Goal: Task Accomplishment & Management: Complete application form

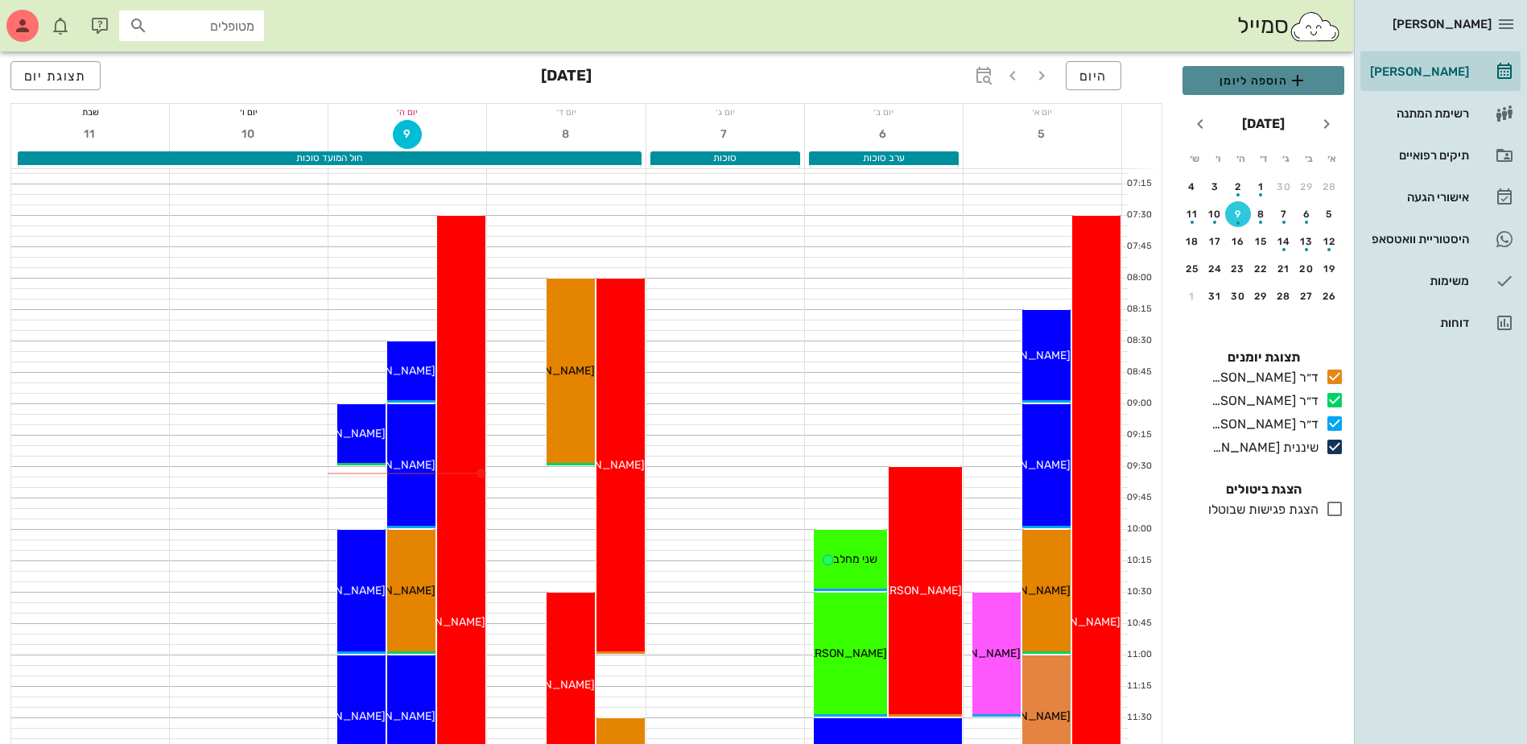
click at [1278, 85] on span "הוספה ליומן" at bounding box center [1264, 80] width 136 height 19
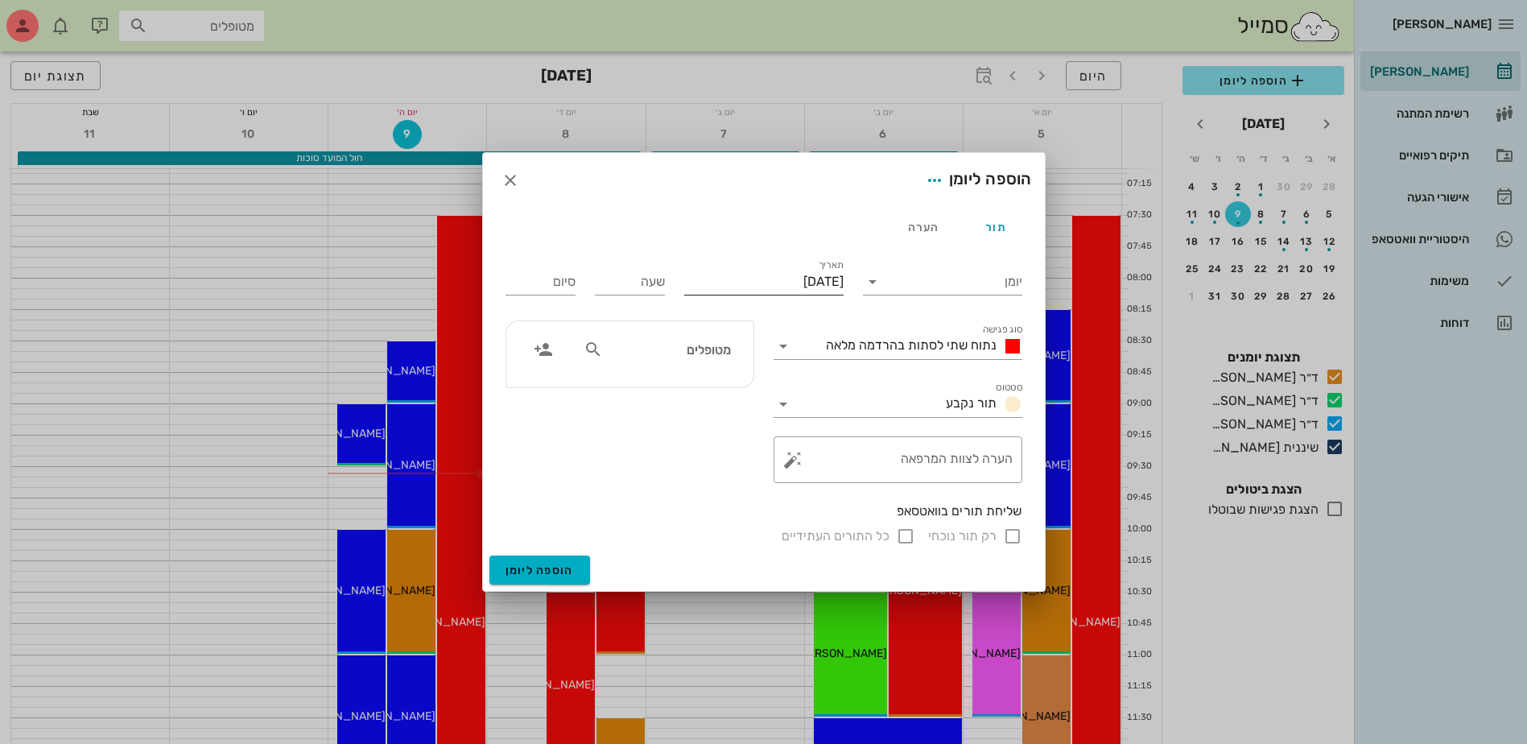
click at [763, 279] on input "[DATE]" at bounding box center [763, 282] width 159 height 26
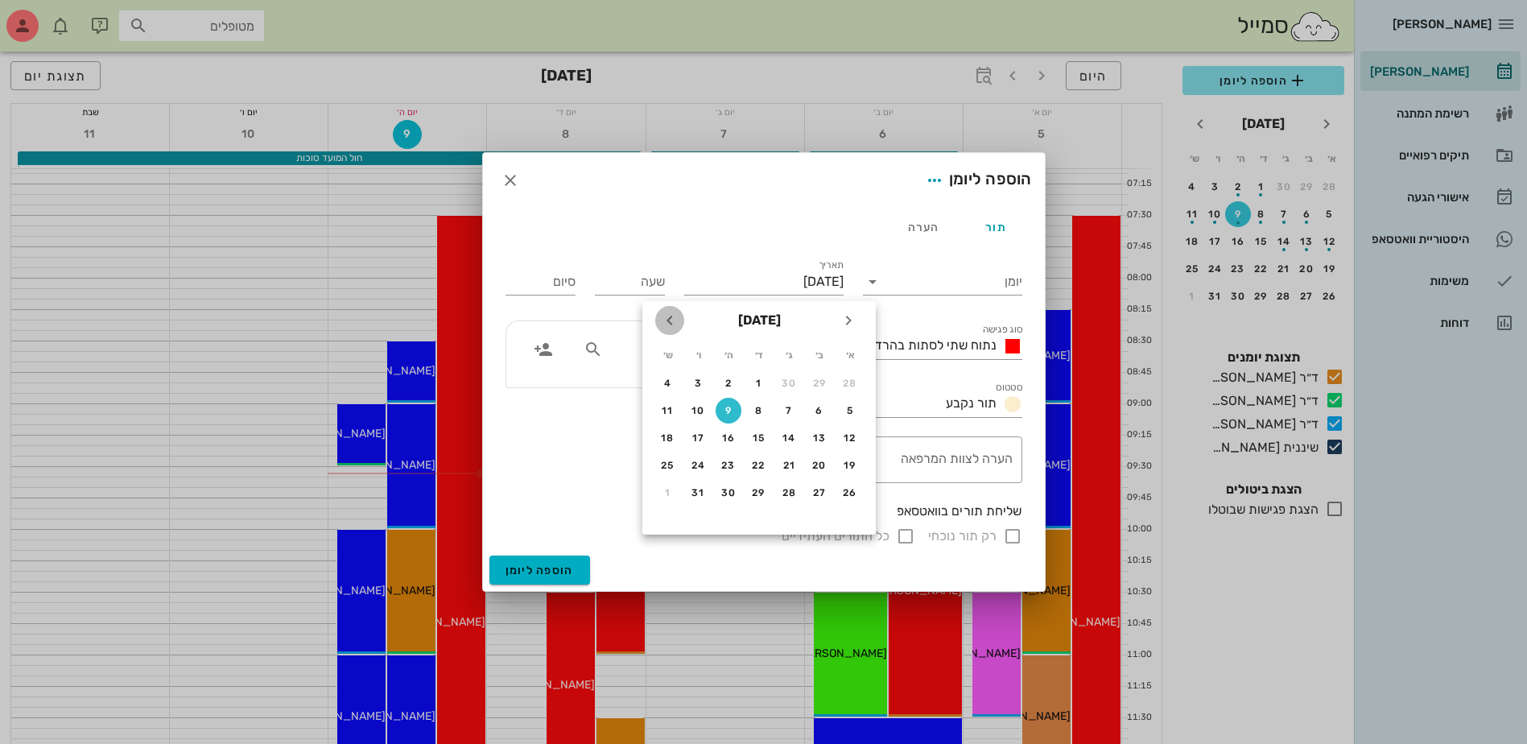
click at [672, 326] on icon "חודש הבא" at bounding box center [669, 320] width 19 height 19
click at [664, 410] on div "8" at bounding box center [668, 410] width 26 height 11
type input "[DATE]"
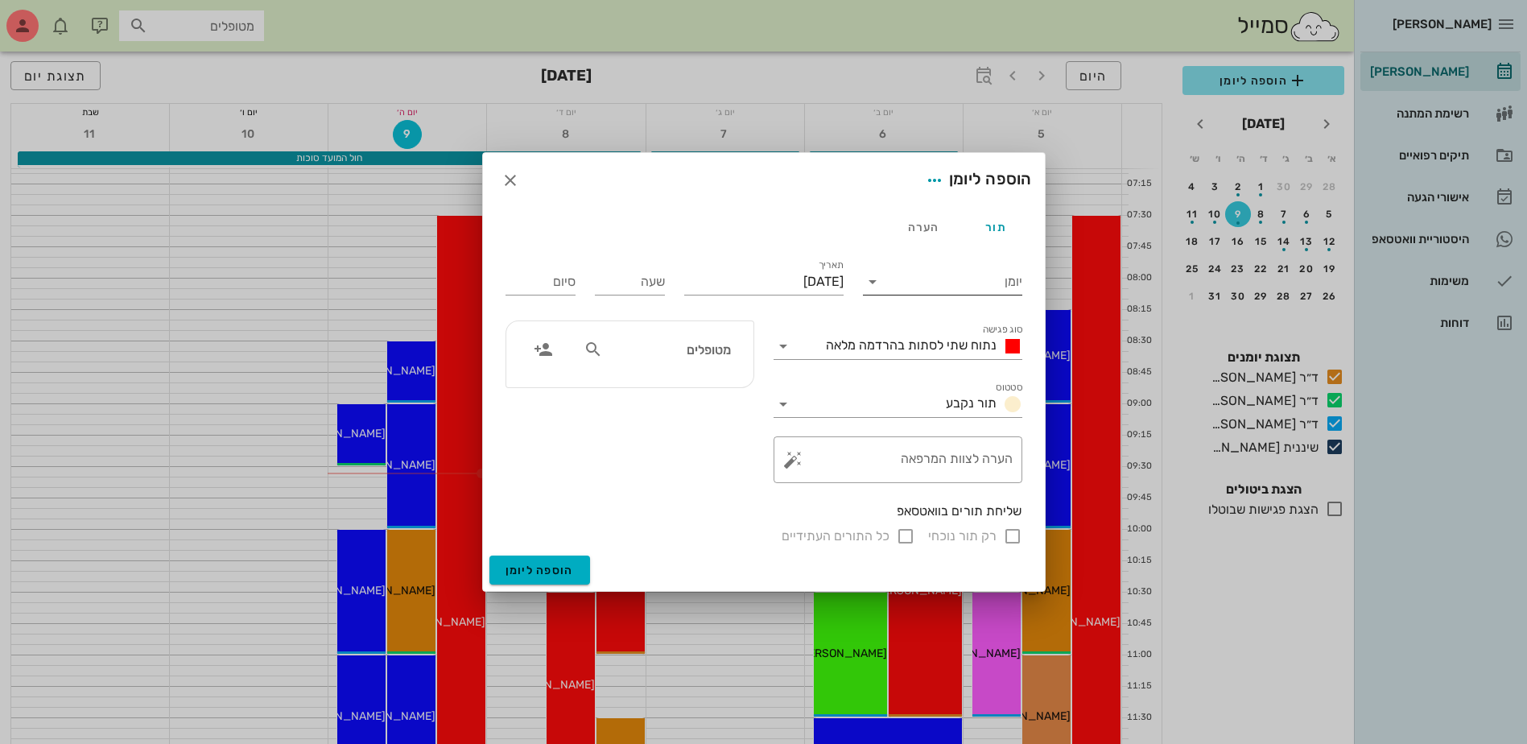
click at [923, 274] on input "יומן" at bounding box center [954, 282] width 137 height 26
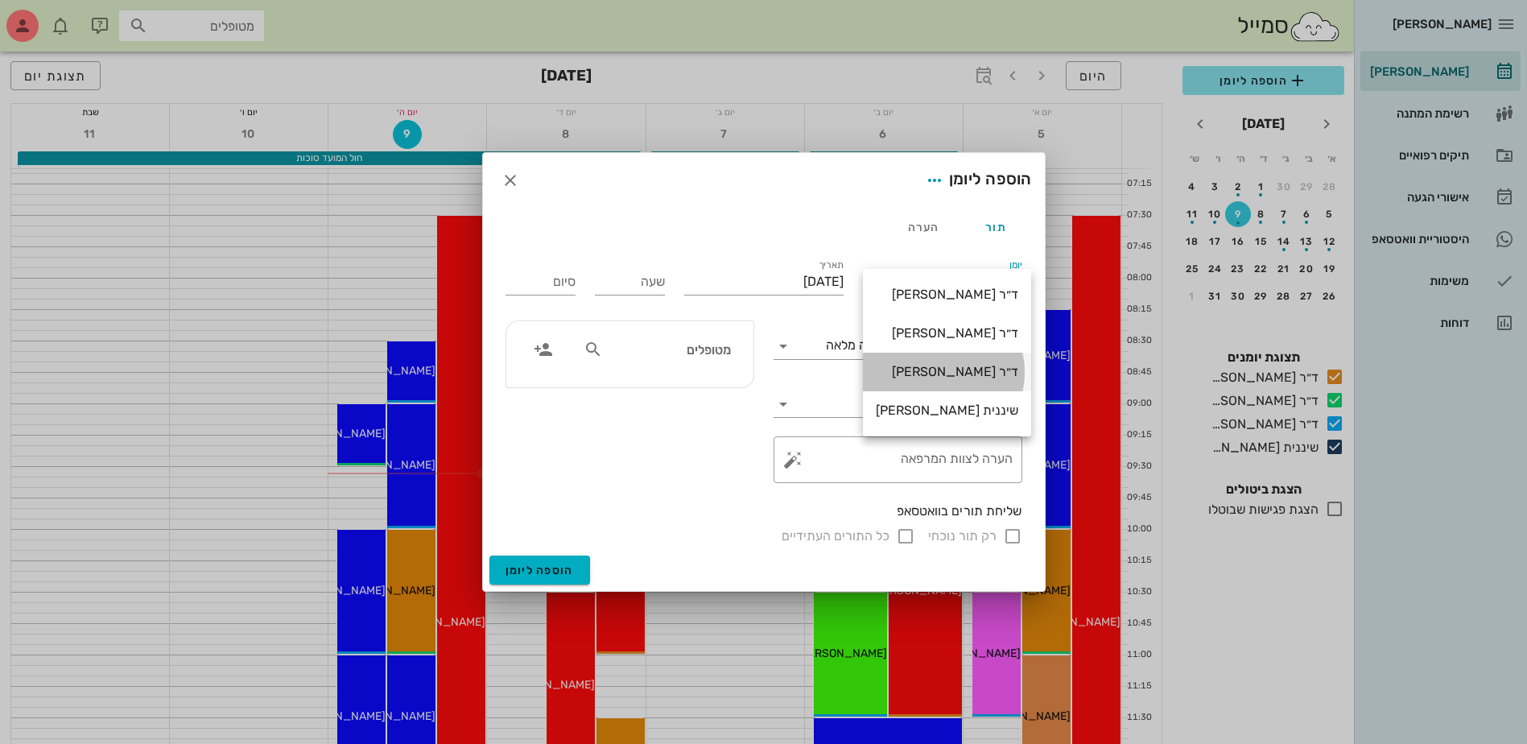
click at [921, 369] on div "ד״ר [PERSON_NAME]" at bounding box center [947, 371] width 143 height 15
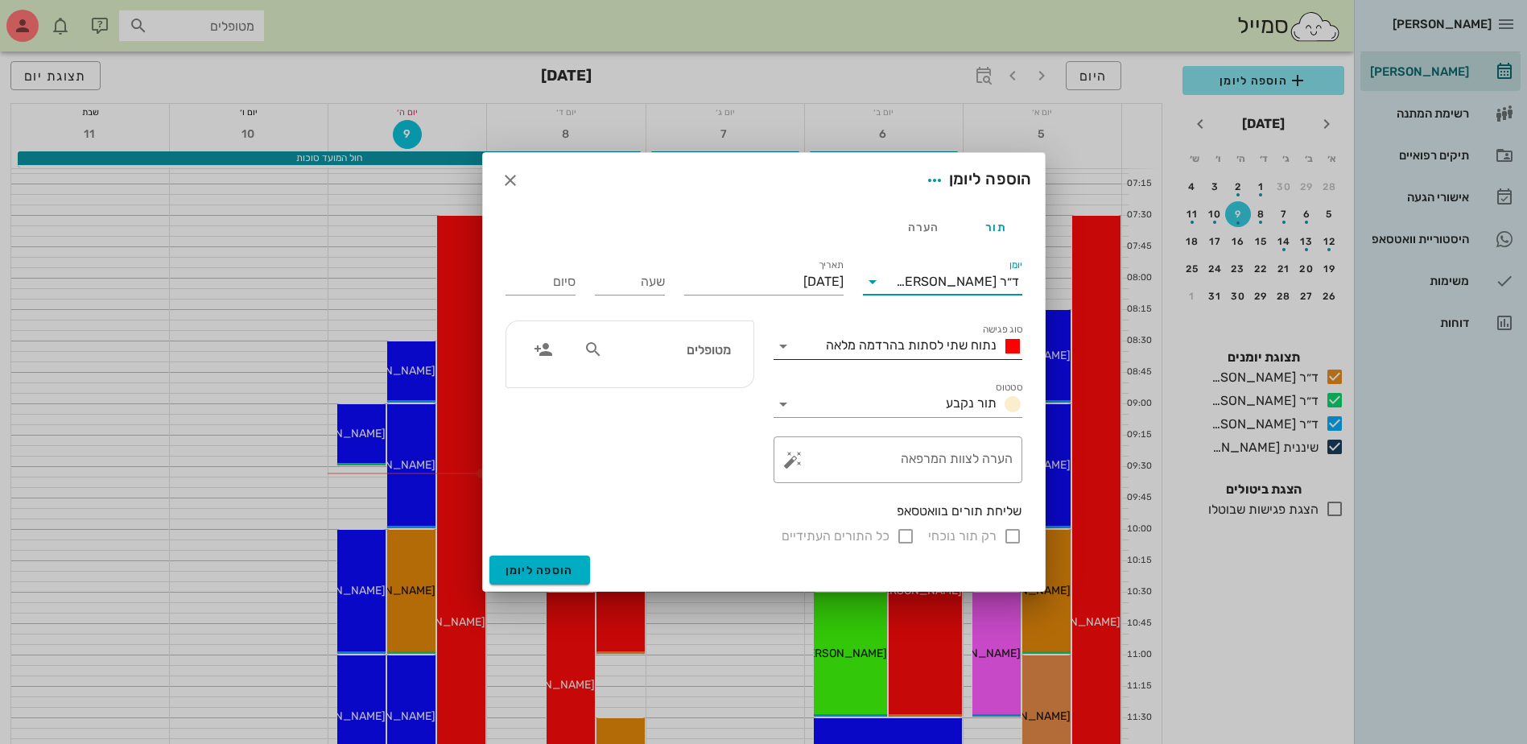
click at [901, 344] on span "נתוח שתי לסתות בהרדמה מלאה" at bounding box center [911, 344] width 171 height 15
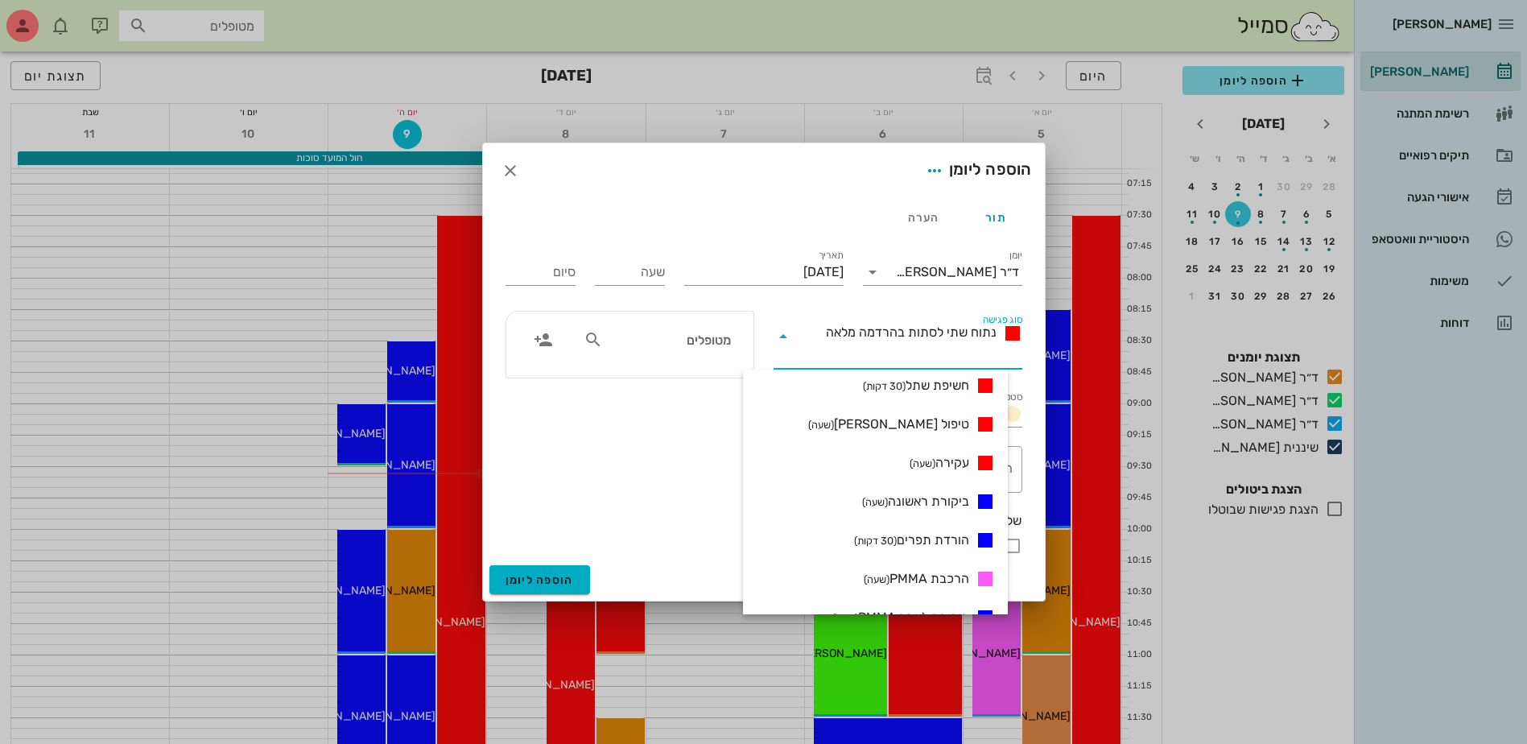
scroll to position [322, 0]
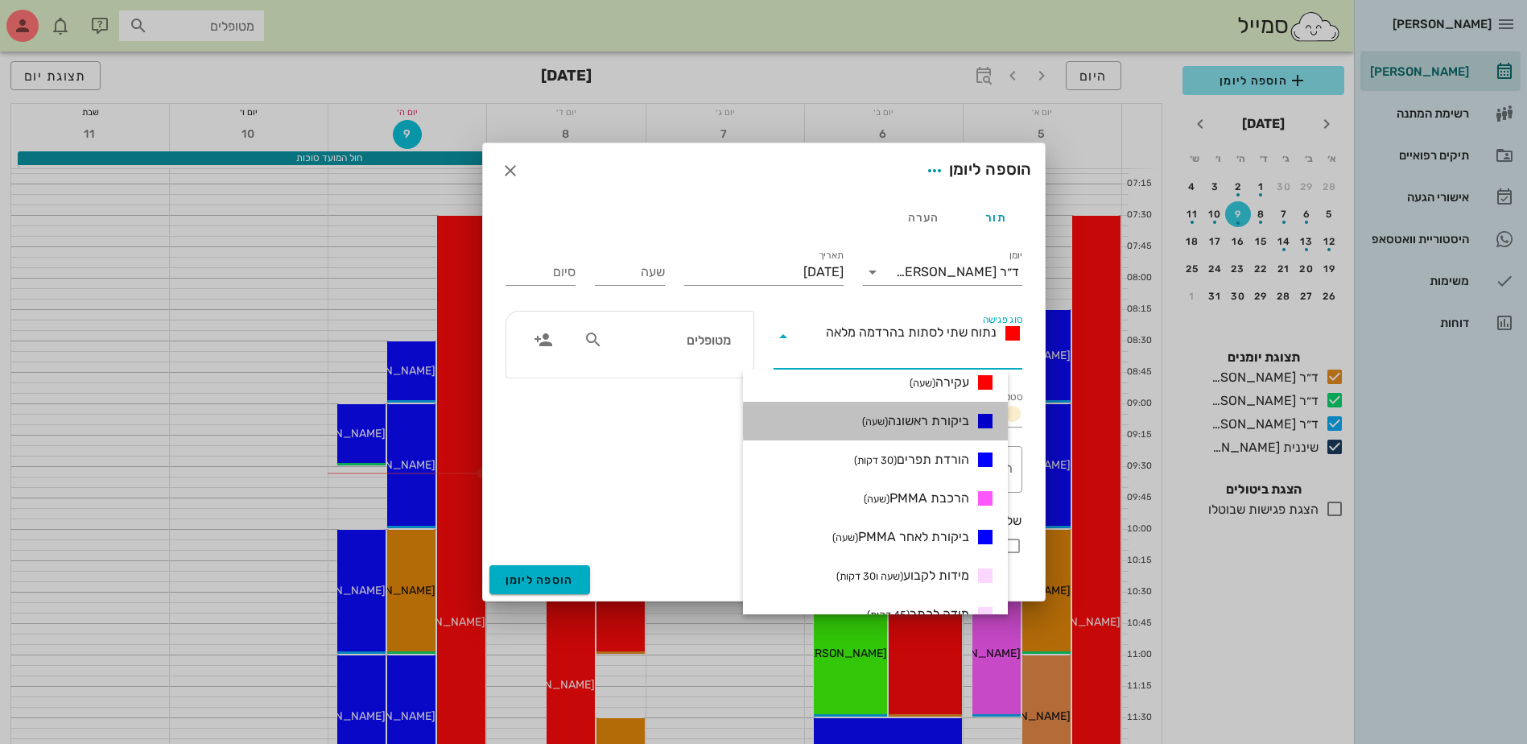
click at [952, 415] on span "ביקורת ראשונה (שעה)" at bounding box center [915, 420] width 107 height 19
type input "01:00"
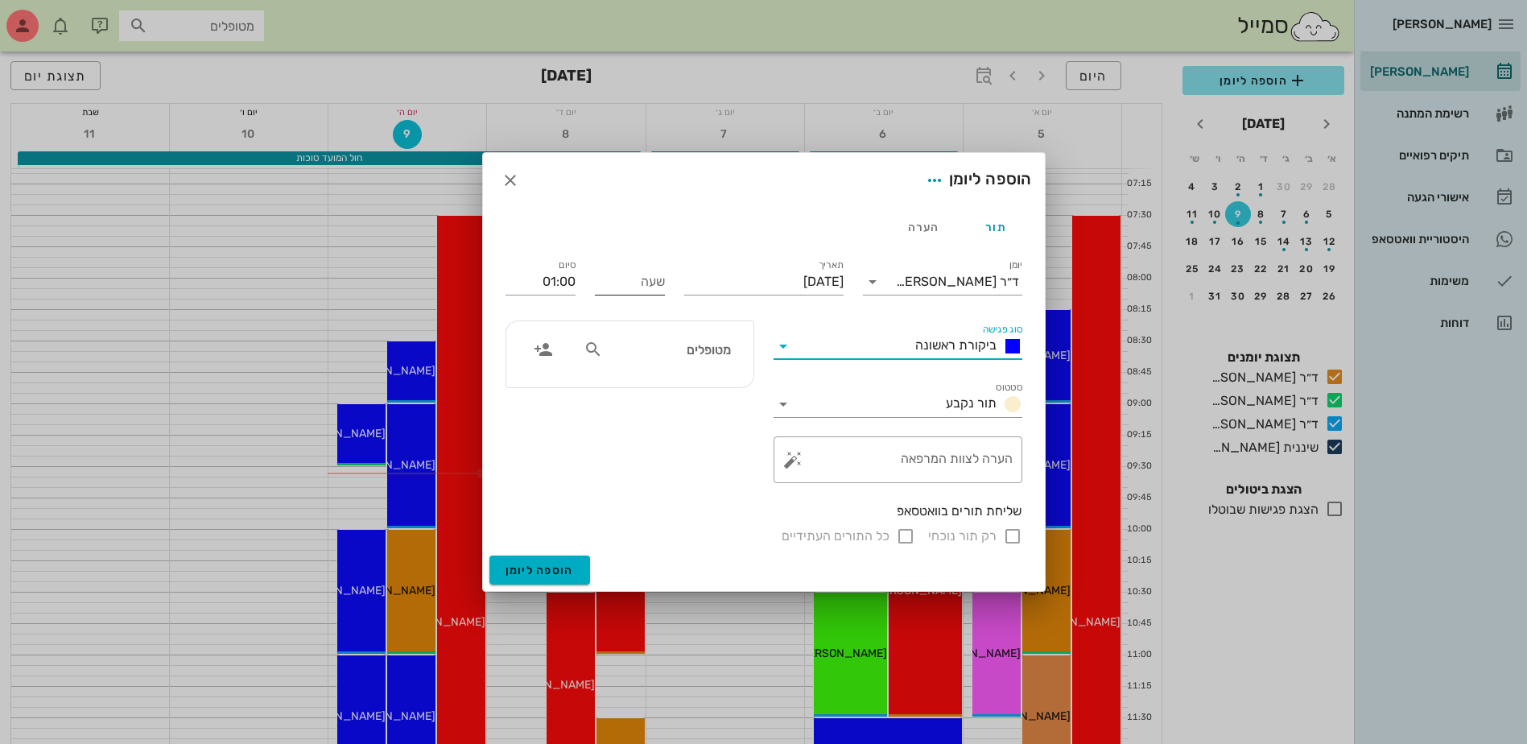
click at [644, 275] on div "שעה" at bounding box center [630, 282] width 70 height 26
type input "10:00"
type input "11:00"
click at [629, 340] on input "text" at bounding box center [668, 349] width 124 height 21
type input "[PERSON_NAME]"
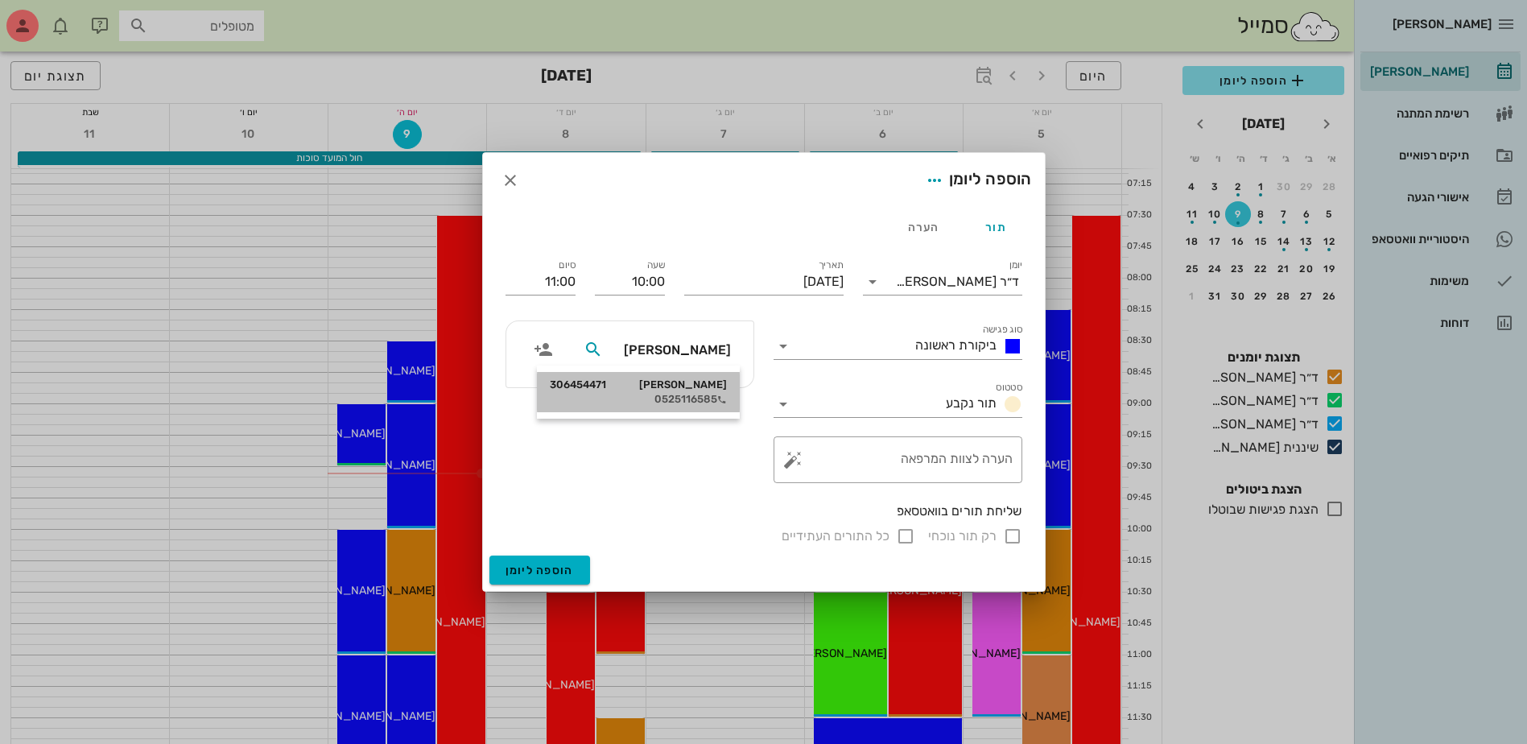
click at [678, 392] on div "[PERSON_NAME] 306454471 0525116585" at bounding box center [638, 392] width 177 height 40
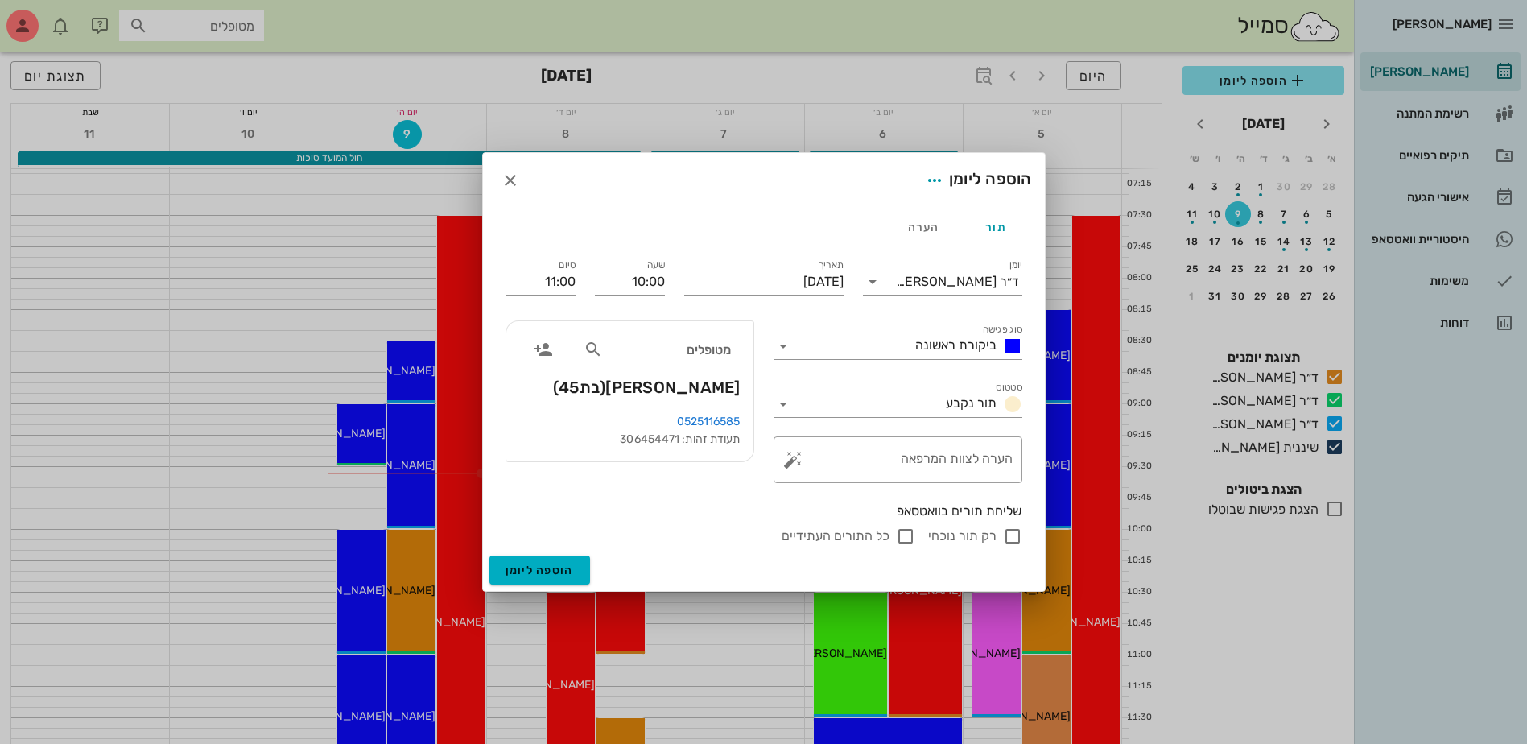
click at [1007, 539] on input "רק תור נוכחי" at bounding box center [1012, 536] width 19 height 19
checkbox input "false"
click at [542, 570] on span "הוספה ליומן" at bounding box center [540, 571] width 68 height 14
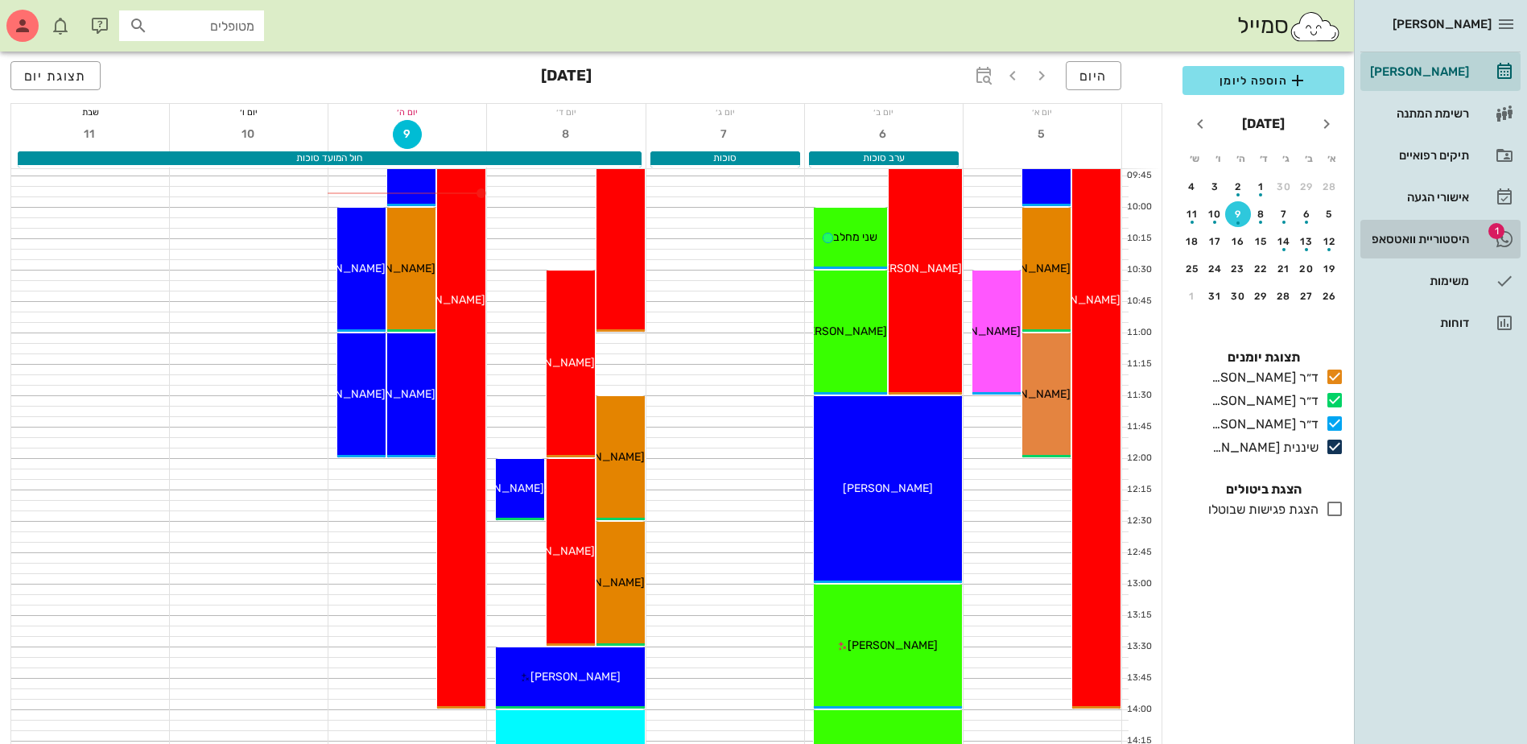
click at [1423, 238] on div "היסטוריית וואטסאפ" at bounding box center [1418, 239] width 102 height 13
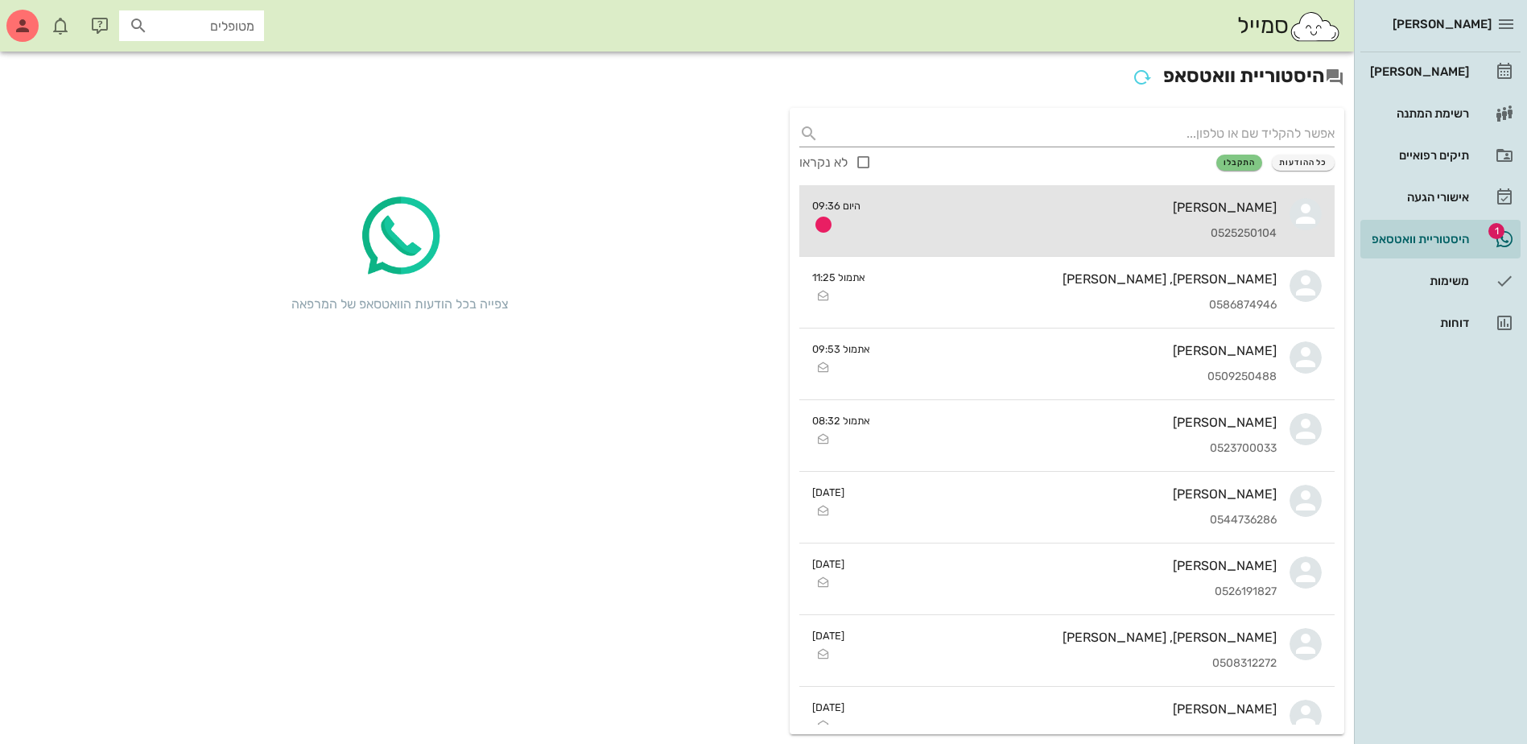
click at [1201, 217] on div "[PERSON_NAME] 0525250104" at bounding box center [1075, 220] width 403 height 71
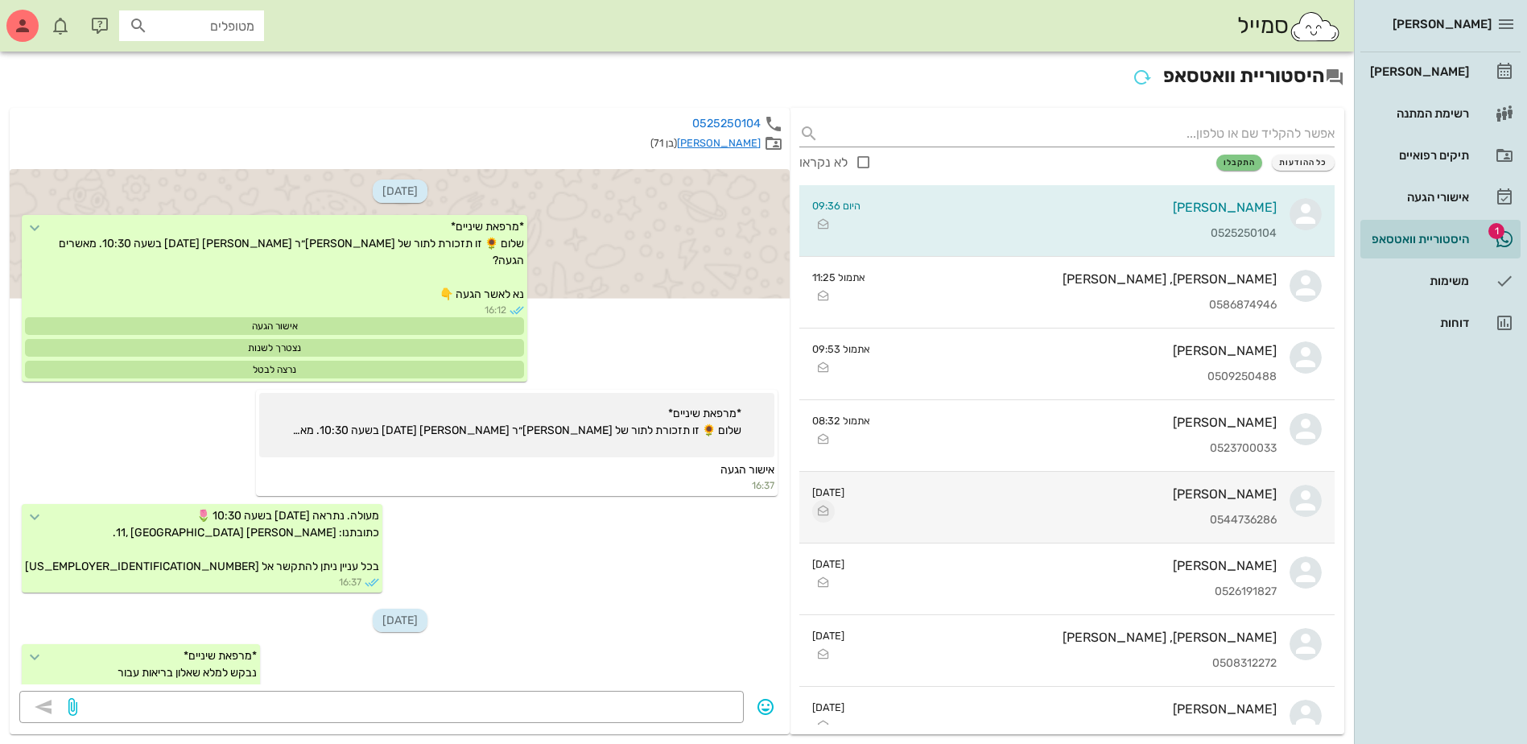
scroll to position [619, 0]
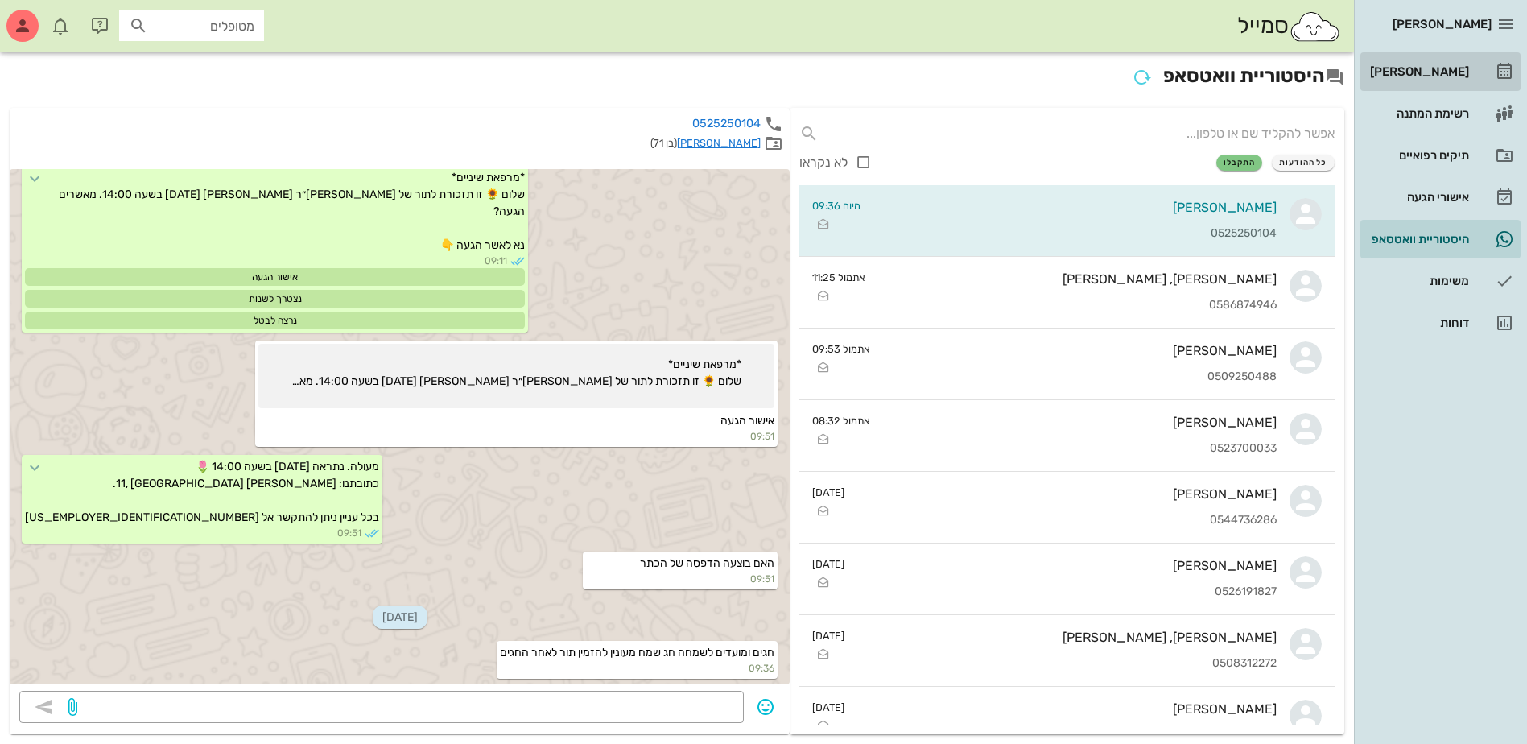
click at [1428, 73] on div "[PERSON_NAME]" at bounding box center [1418, 71] width 102 height 13
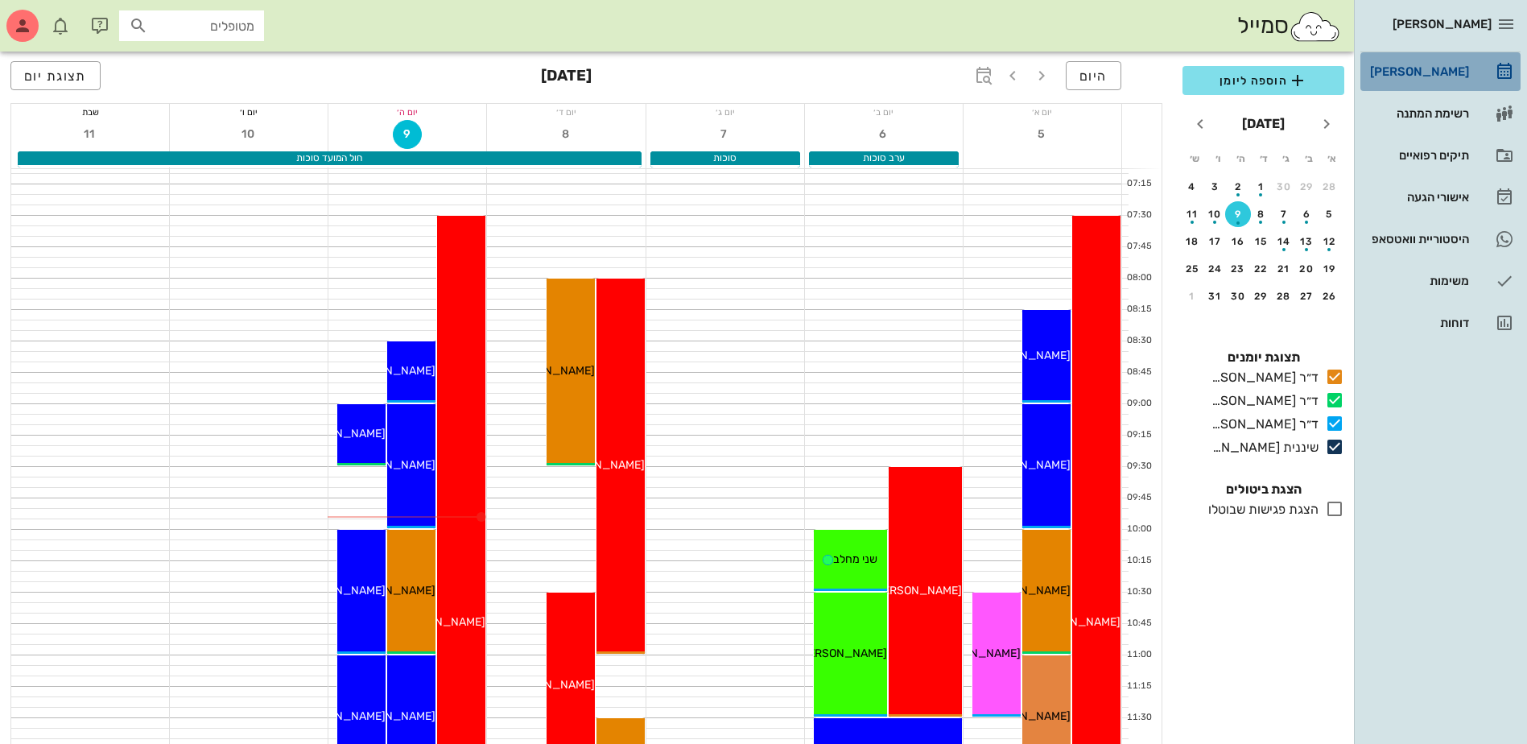
click at [1415, 66] on div "[PERSON_NAME]" at bounding box center [1418, 71] width 102 height 13
click at [1436, 68] on div "[PERSON_NAME]" at bounding box center [1418, 71] width 102 height 13
click at [1430, 67] on div "[PERSON_NAME]" at bounding box center [1418, 71] width 102 height 13
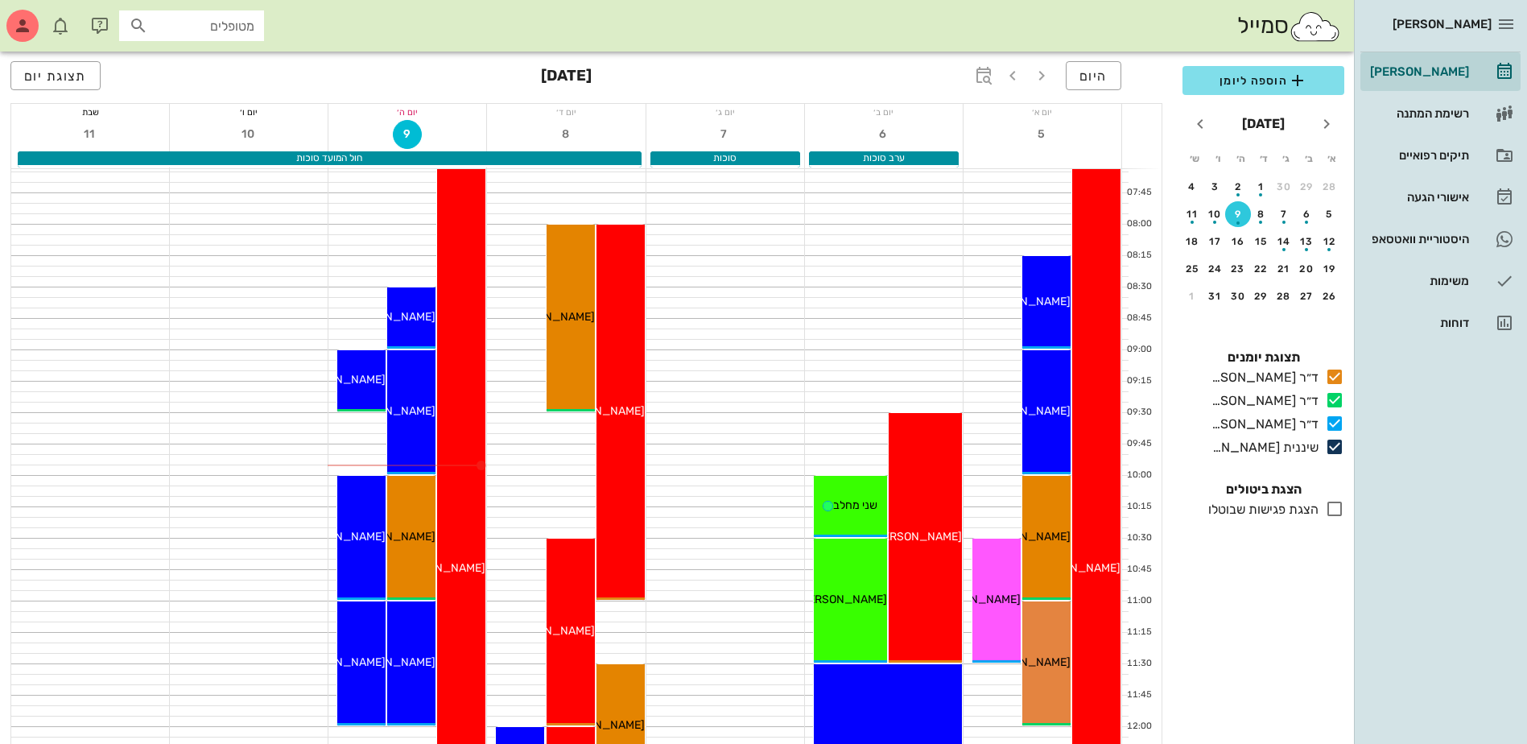
scroll to position [81, 0]
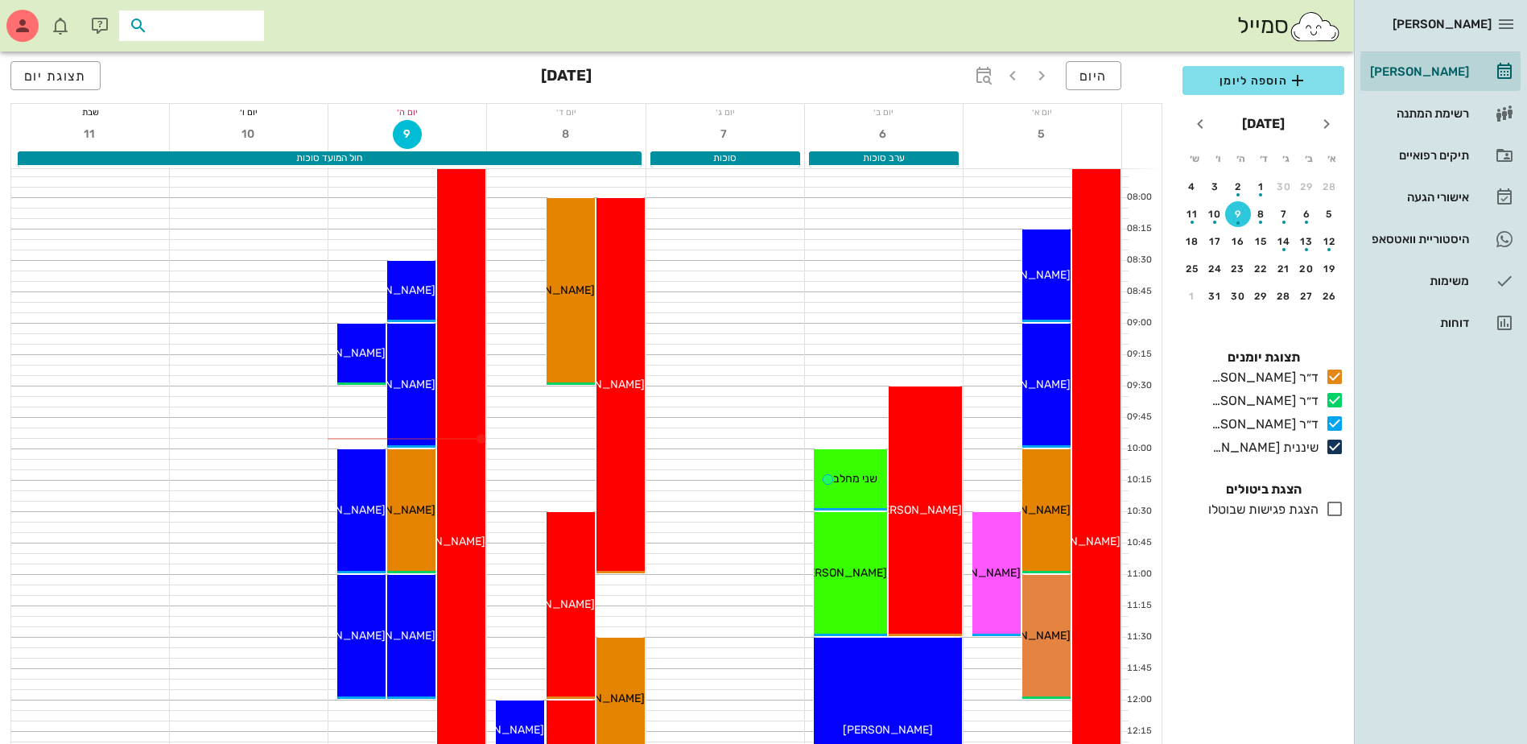
click at [180, 23] on input "text" at bounding box center [202, 25] width 103 height 21
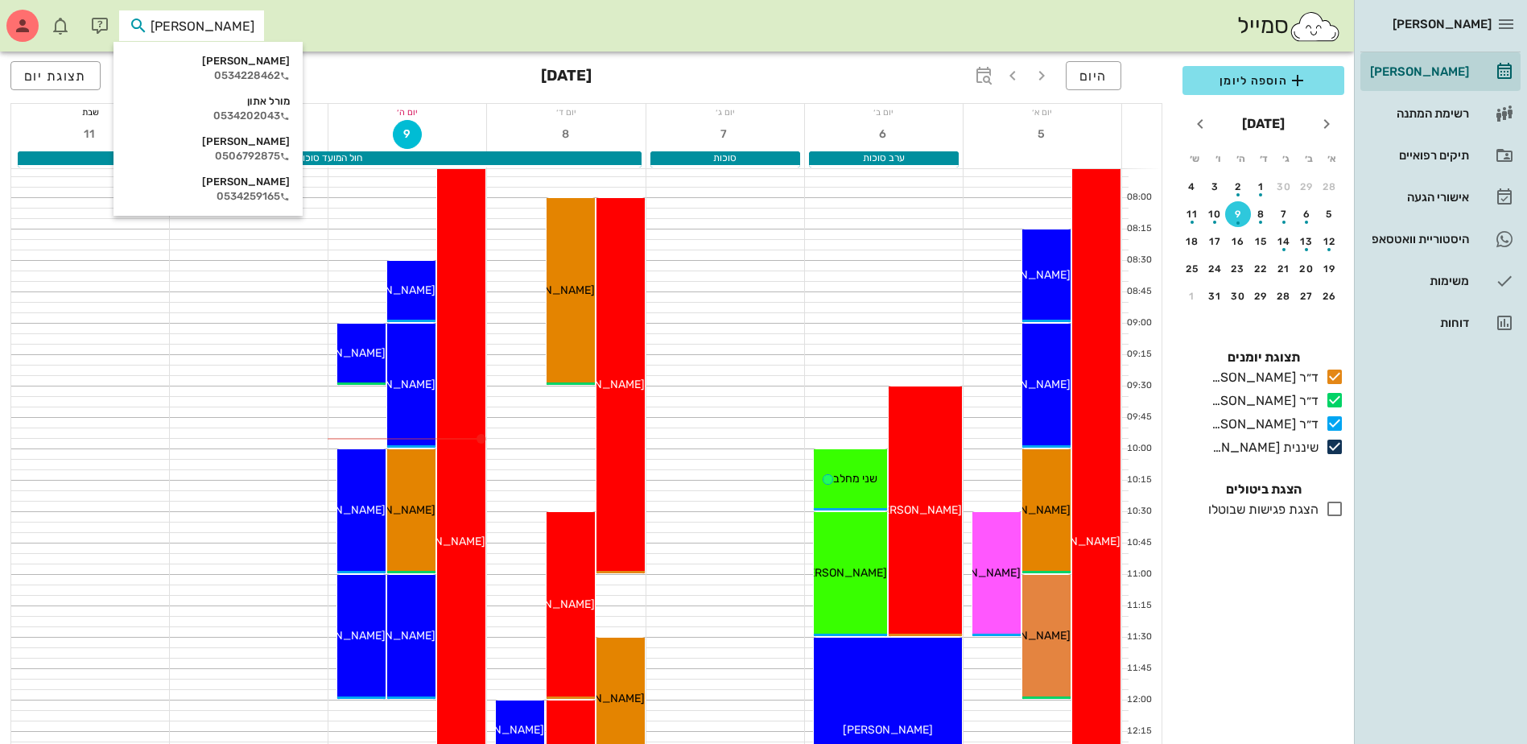
click at [142, 30] on icon at bounding box center [138, 25] width 19 height 19
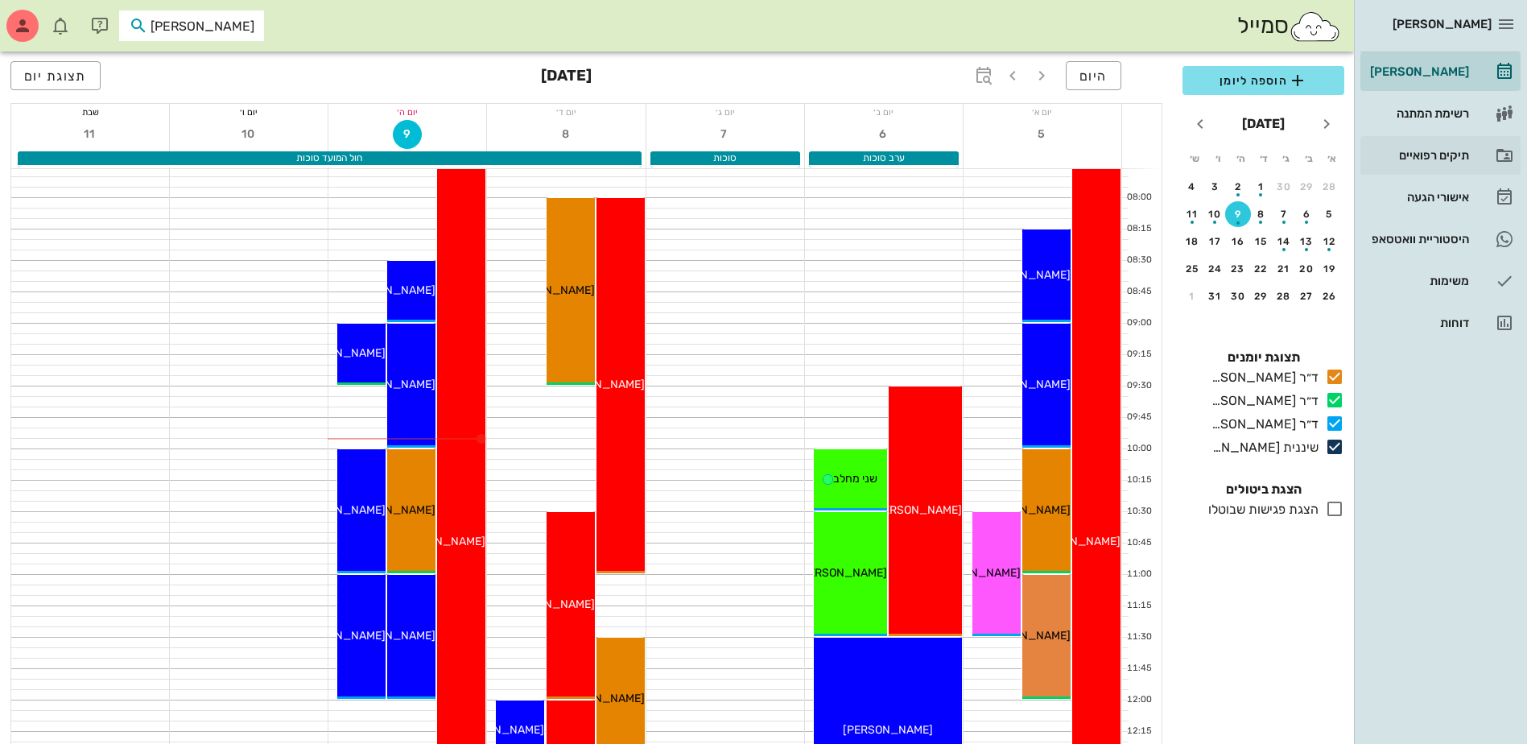
type input "[PERSON_NAME]"
click at [1440, 152] on div "תיקים רפואיים" at bounding box center [1418, 155] width 102 height 13
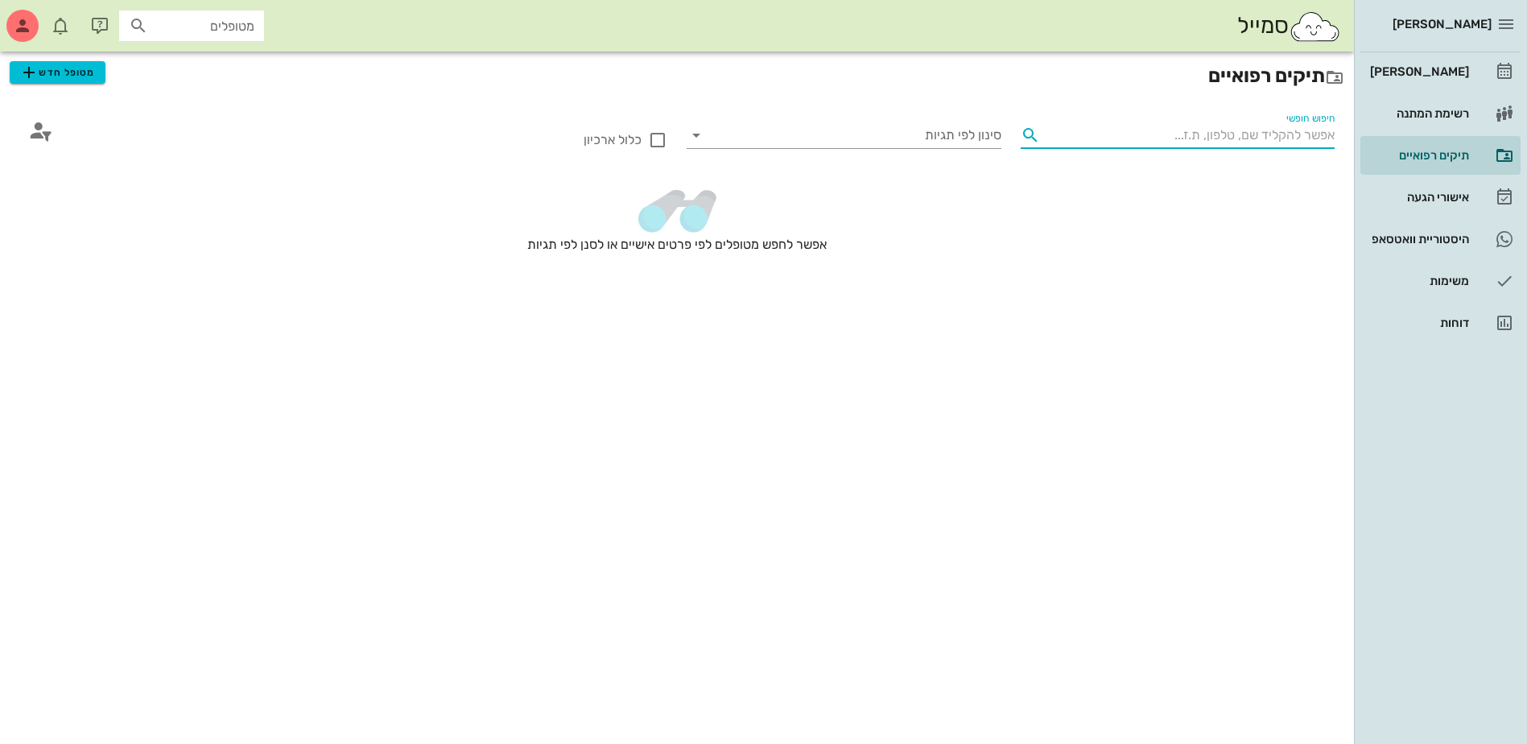
click at [1233, 137] on input "חיפוש חופשי" at bounding box center [1191, 135] width 289 height 26
click at [41, 76] on span "מטופל חדש" at bounding box center [57, 72] width 76 height 19
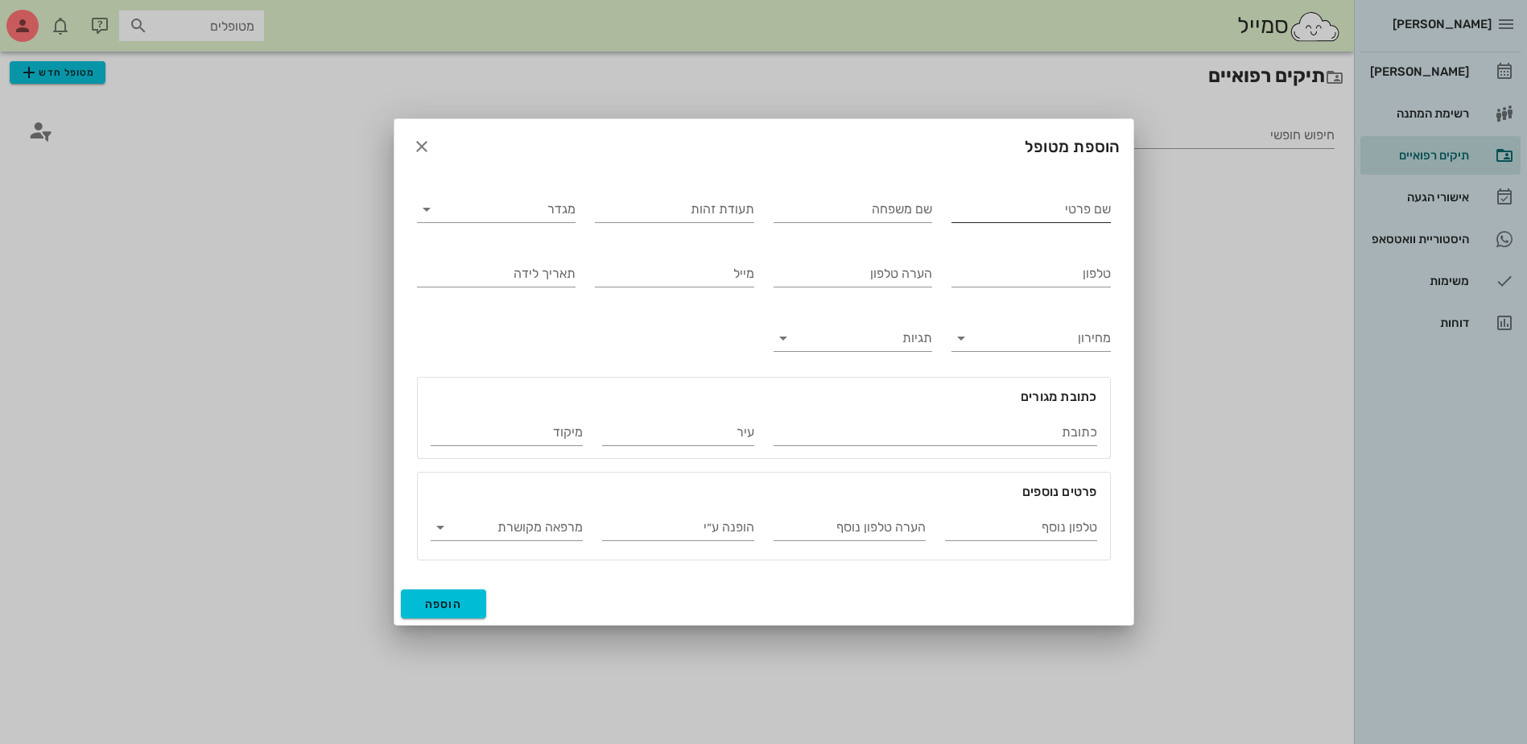
click at [1008, 212] on input "שם פרטי" at bounding box center [1031, 209] width 159 height 26
type input "[PERSON_NAME]"
click at [859, 215] on input "שם משפחה" at bounding box center [853, 209] width 159 height 26
type input "[PERSON_NAME]"
click at [522, 212] on input "מגדר" at bounding box center [510, 209] width 134 height 26
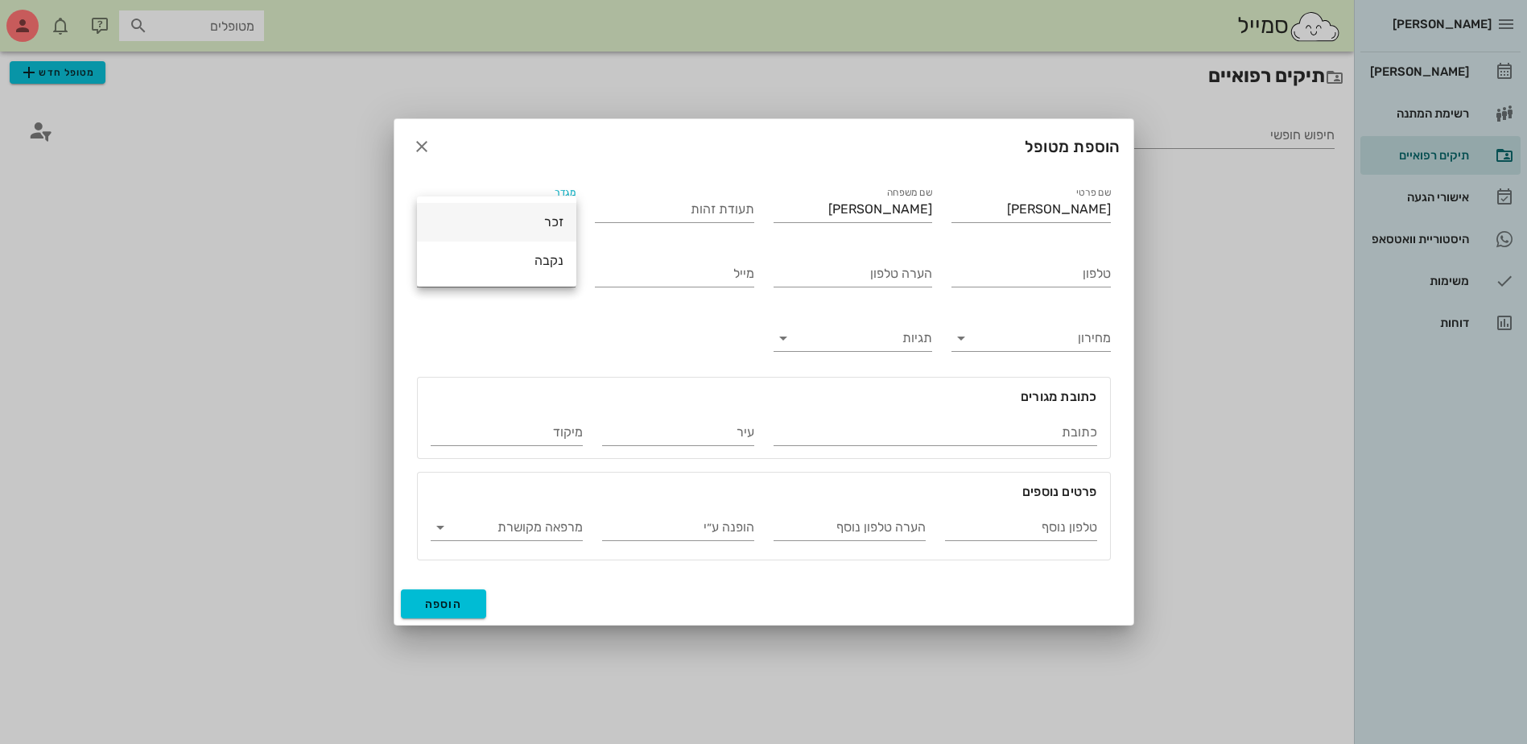
click at [549, 217] on div "זכר" at bounding box center [497, 221] width 134 height 15
click at [1029, 269] on input "טלפון" at bounding box center [1031, 274] width 159 height 26
click at [1080, 275] on input "טלפון" at bounding box center [1031, 274] width 159 height 26
type input "053-8220510"
click at [448, 599] on span "הוספה" at bounding box center [444, 604] width 38 height 14
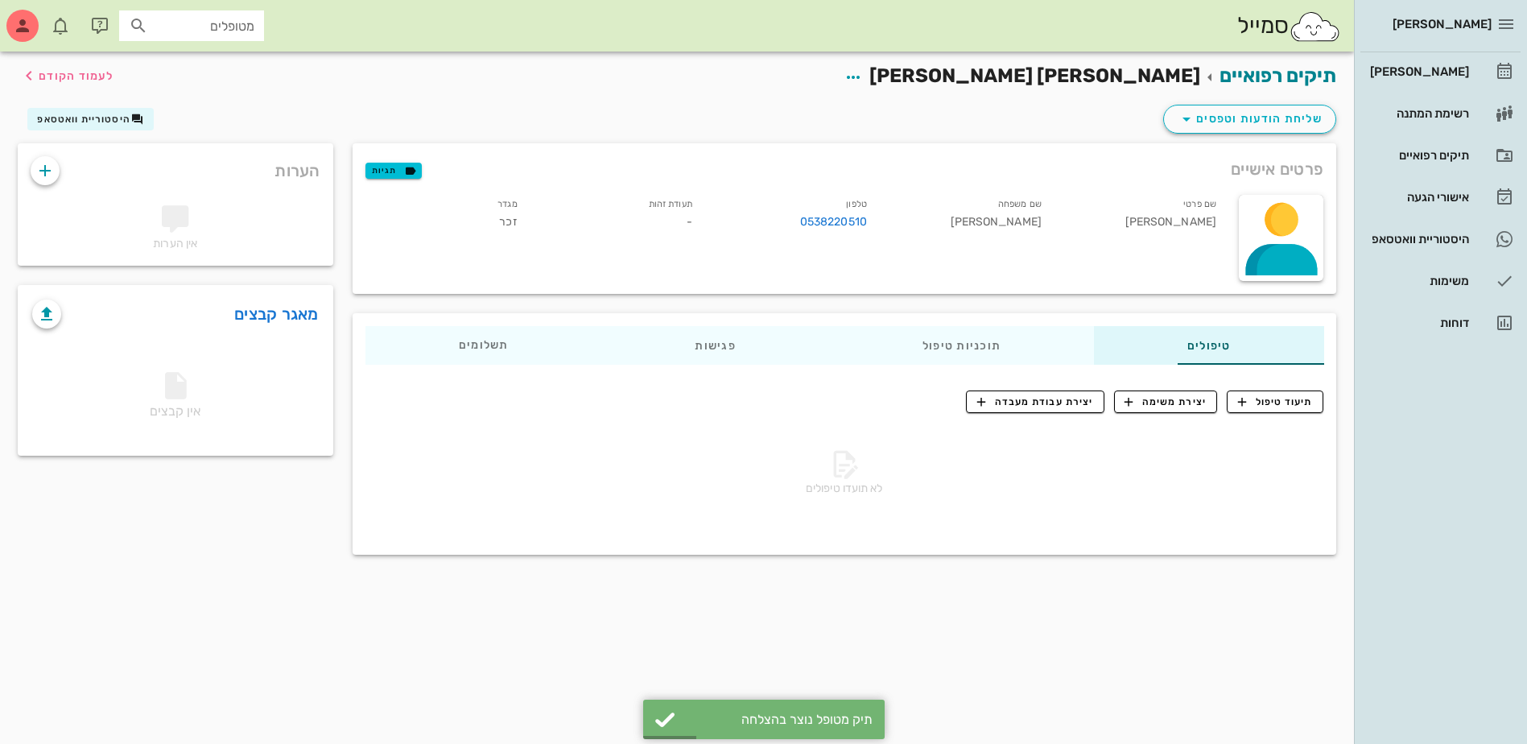
click at [945, 80] on div "תיקים רפואיים [PERSON_NAME] [PERSON_NAME] לעמוד הקודם" at bounding box center [677, 77] width 1338 height 50
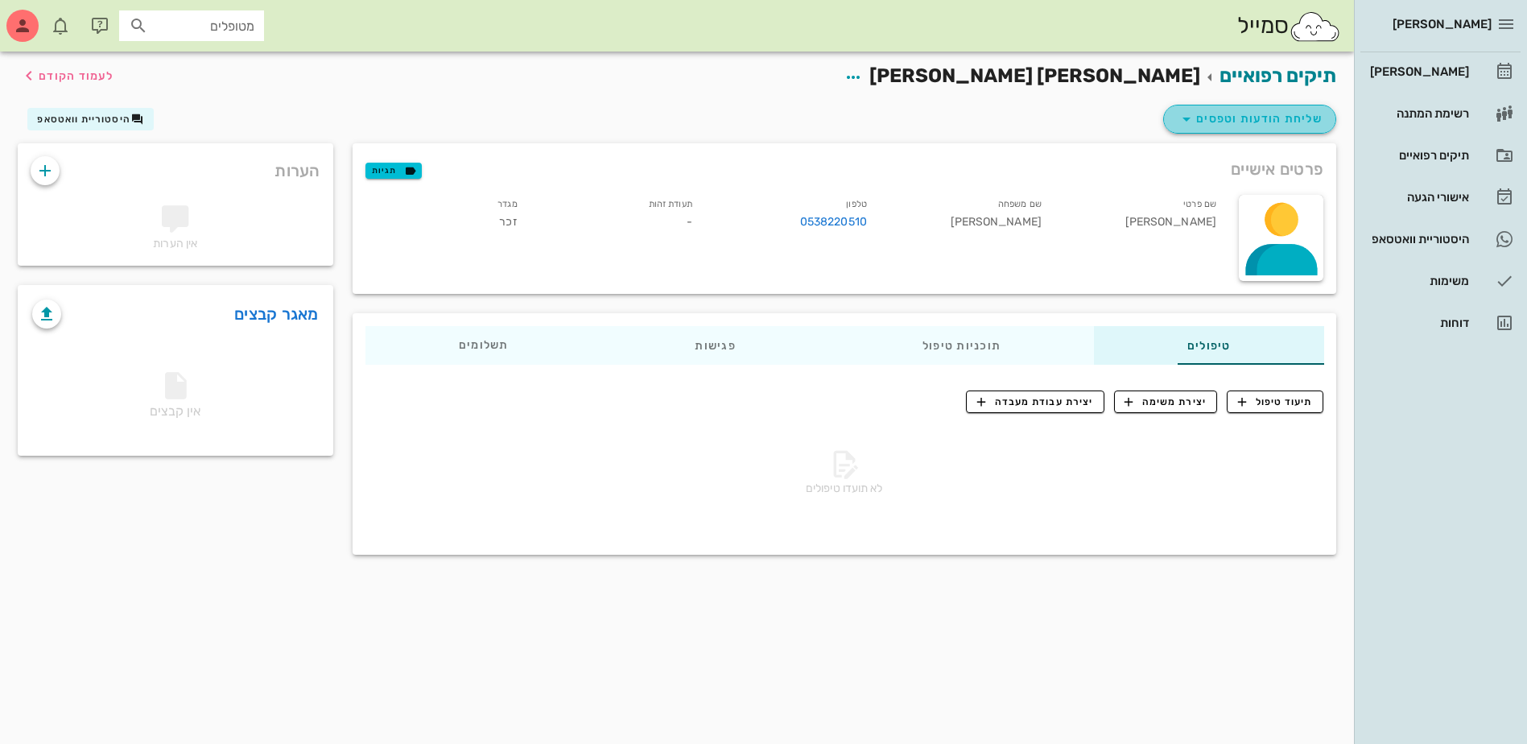
click at [1185, 118] on icon "button" at bounding box center [1186, 118] width 19 height 19
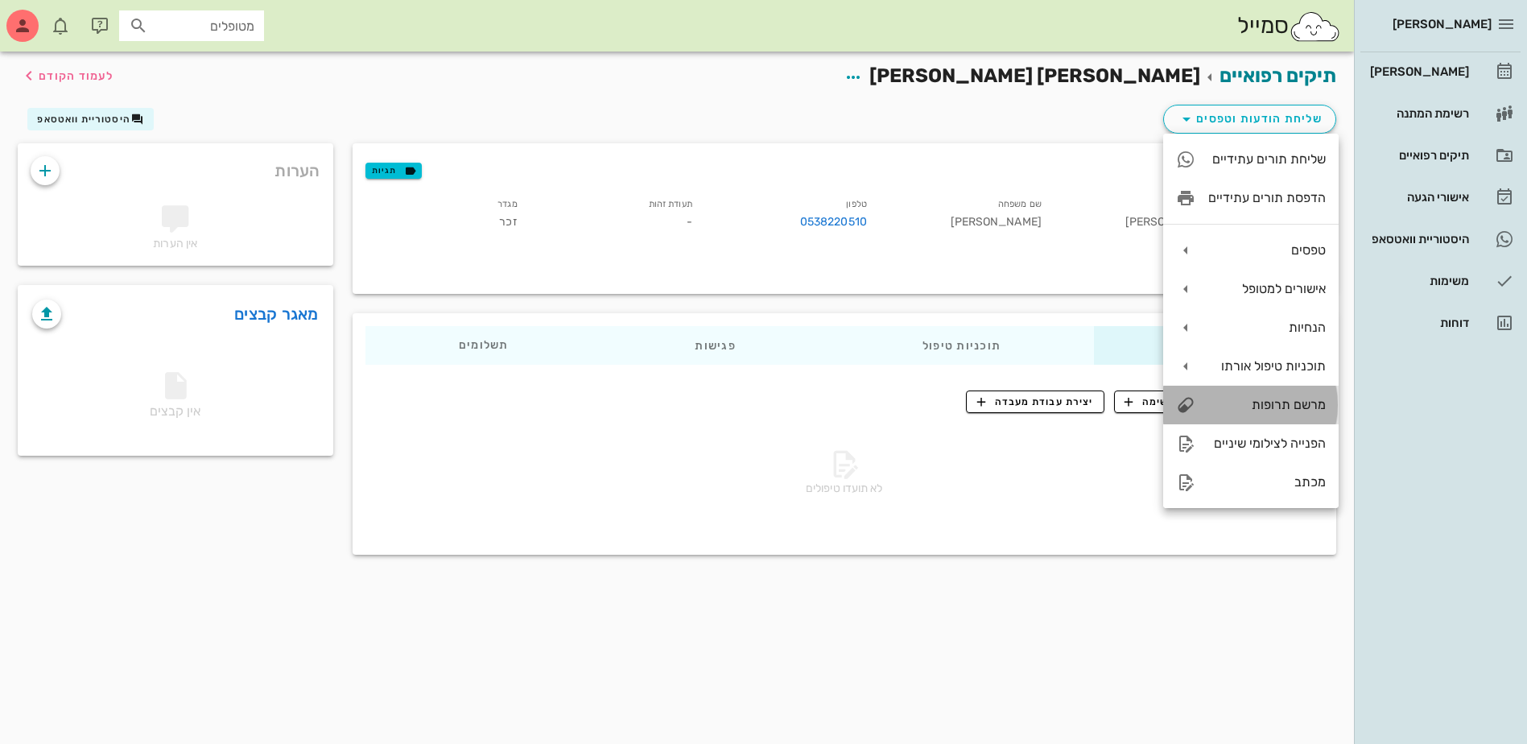
click at [1234, 398] on div "מרשם תרופות" at bounding box center [1268, 404] width 118 height 15
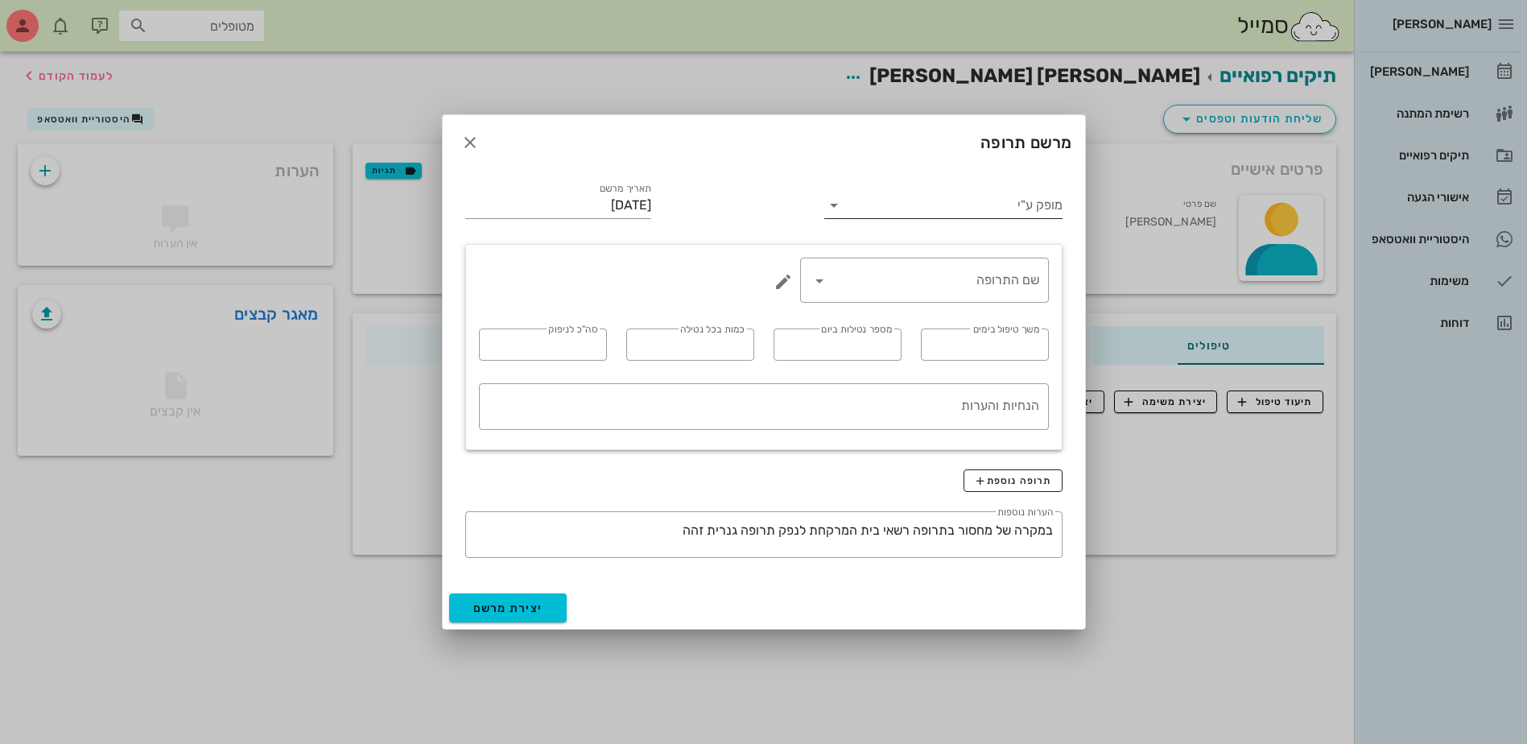
click at [1006, 213] on input "מופק ע"י" at bounding box center [954, 205] width 215 height 26
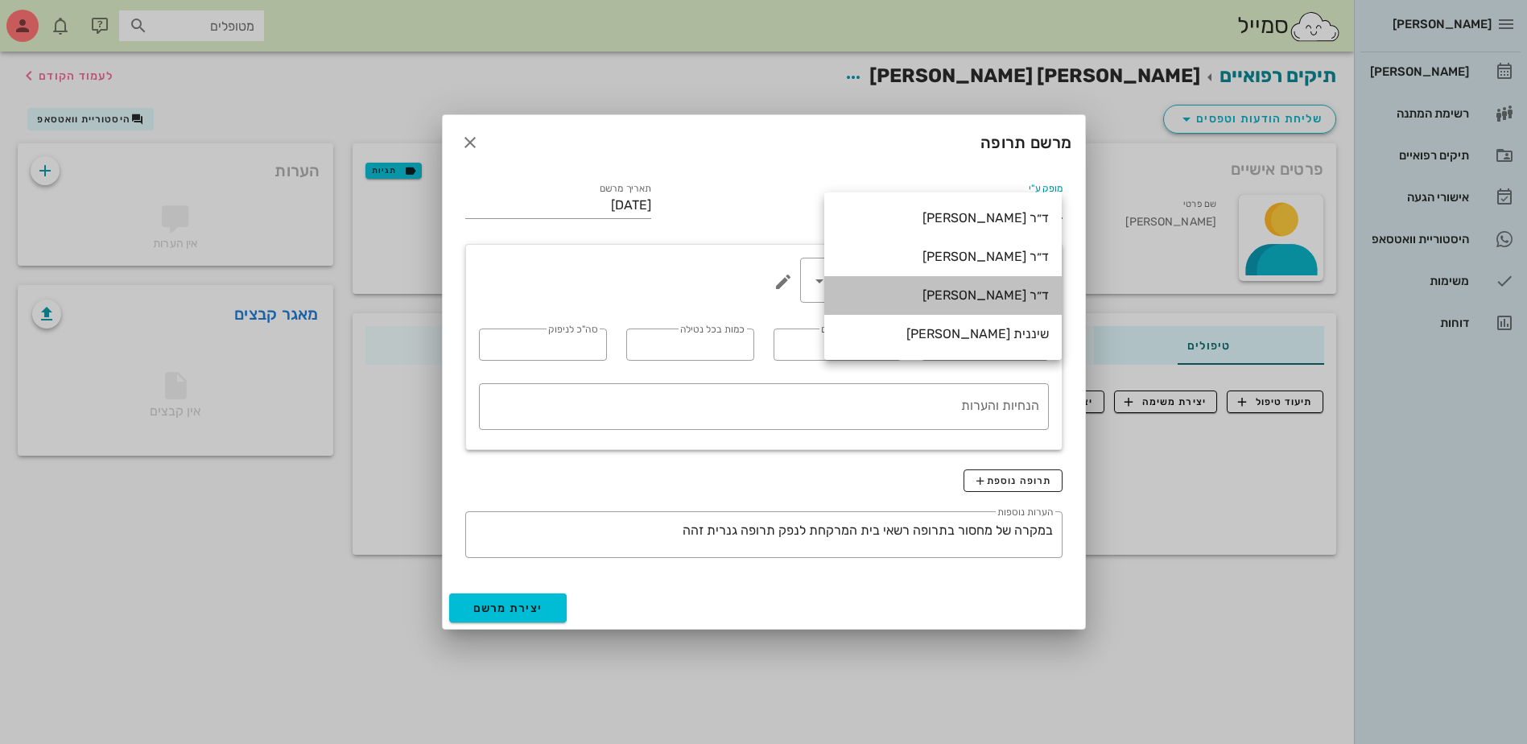
click at [969, 296] on div "ד״ר [PERSON_NAME]" at bounding box center [943, 294] width 212 height 15
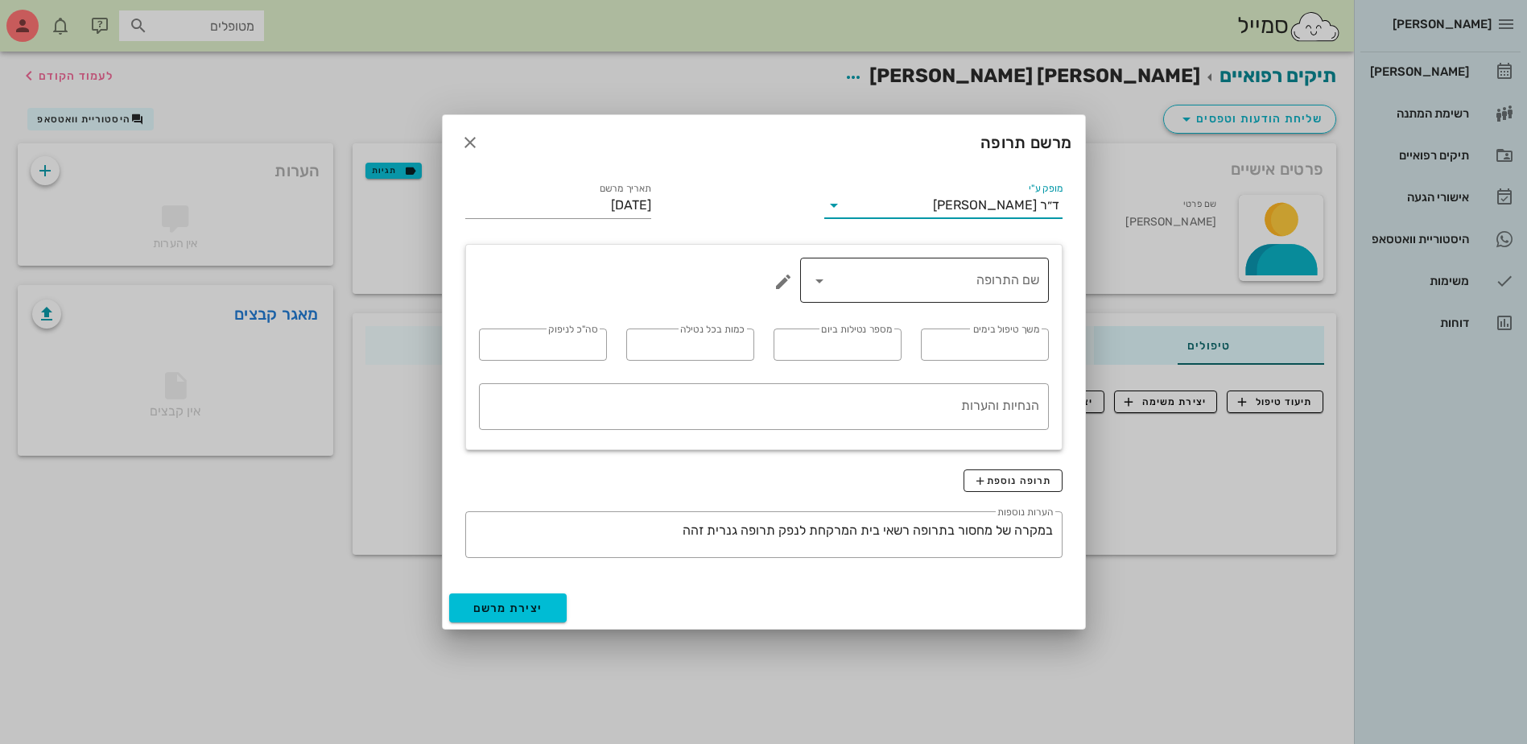
click at [965, 287] on input "שם התרופה" at bounding box center [936, 280] width 207 height 26
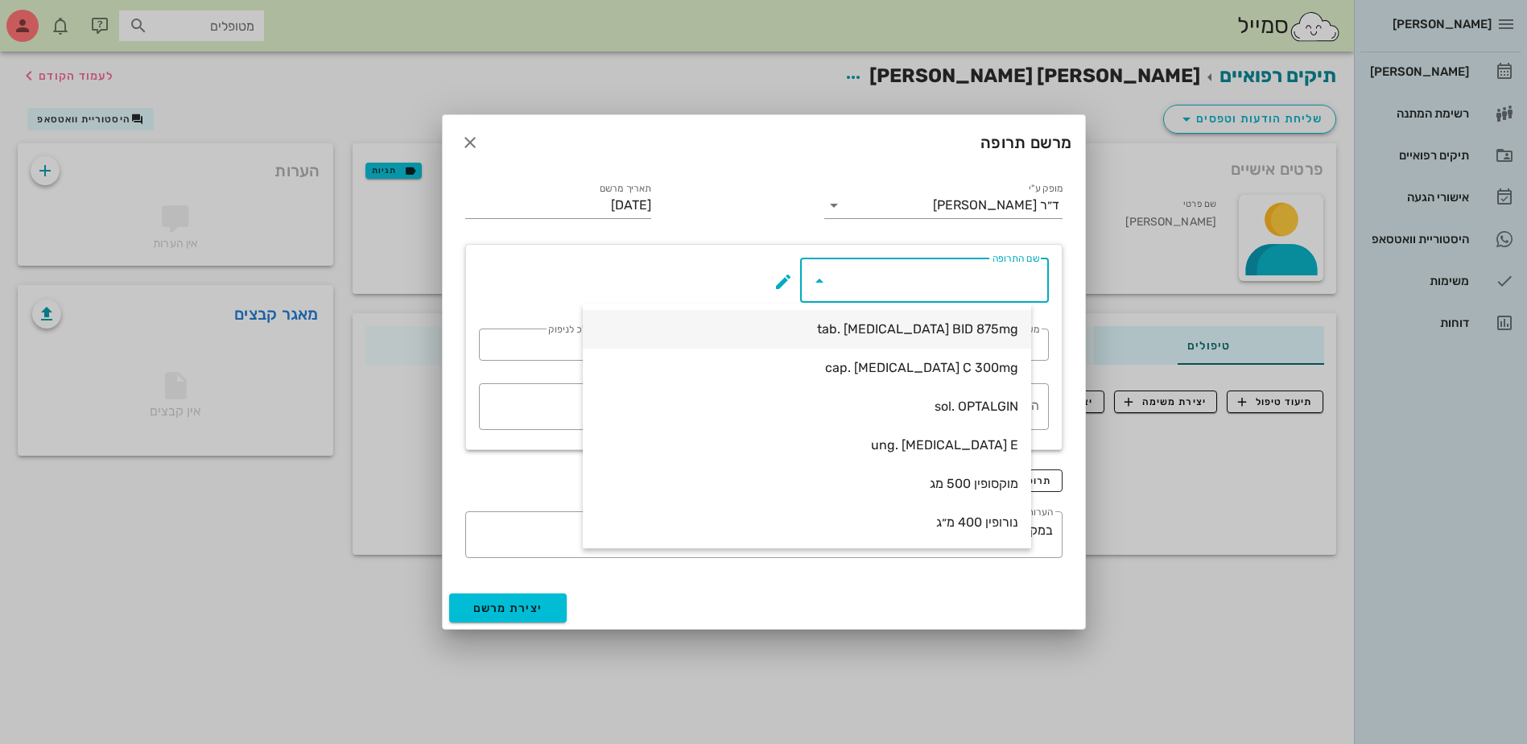
click at [965, 321] on div "tab. [MEDICAL_DATA] BID 875mg" at bounding box center [807, 328] width 423 height 15
type input "tab. [MEDICAL_DATA] BID 875mg"
type input "7"
type input "2"
type input "1"
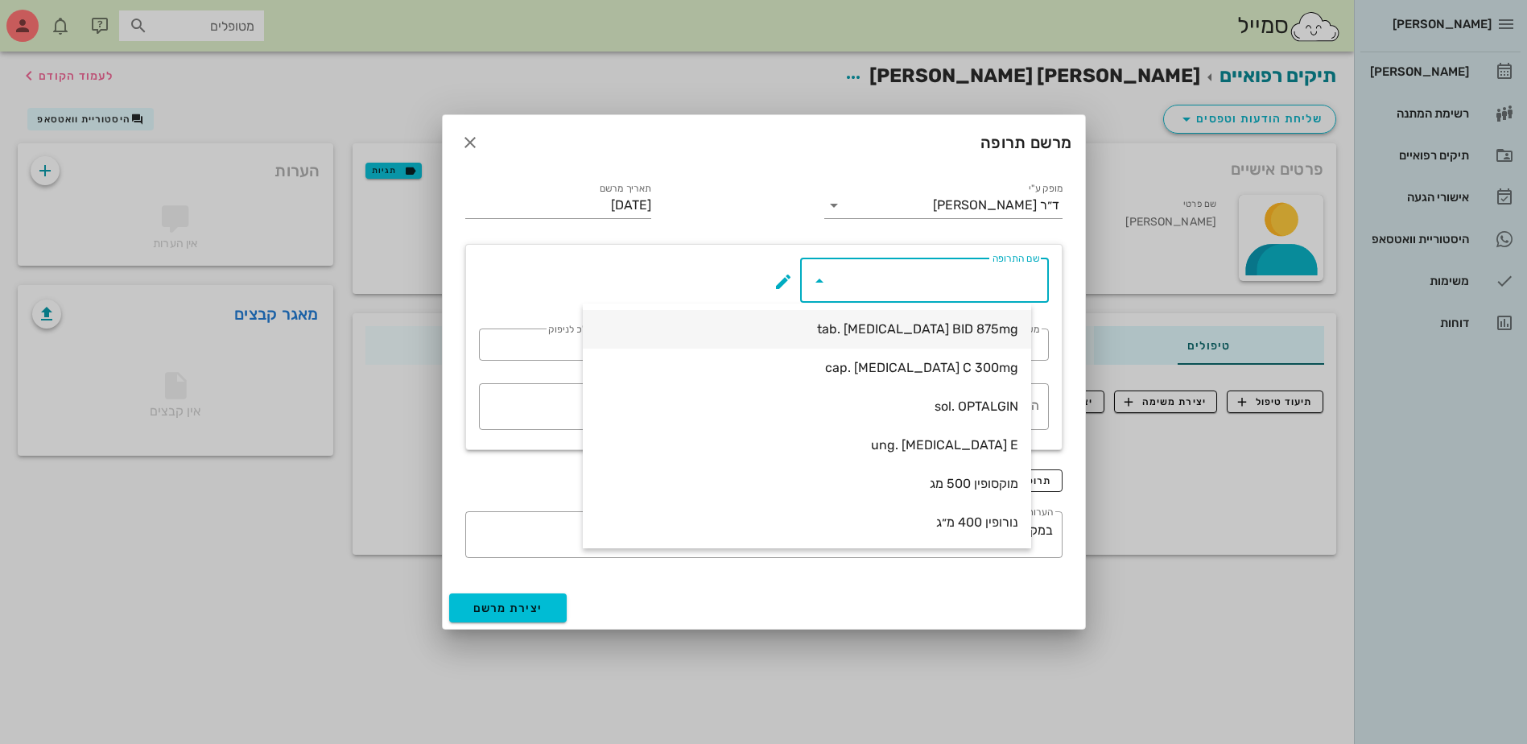
type input "14"
type textarea "טבליה אחת כל 12 שעות במשך 7 ימים"
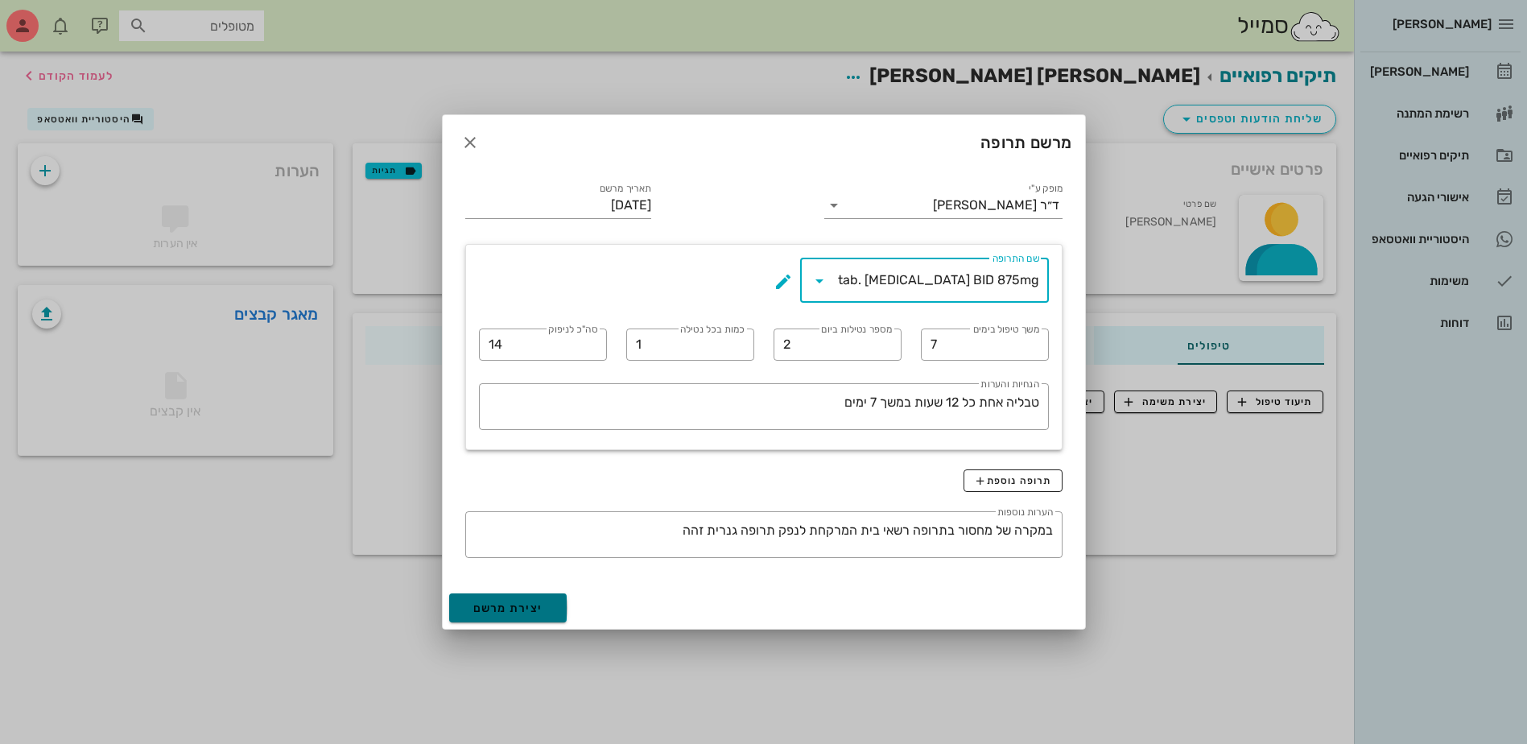
click at [512, 607] on span "יצירת מרשם" at bounding box center [508, 608] width 70 height 14
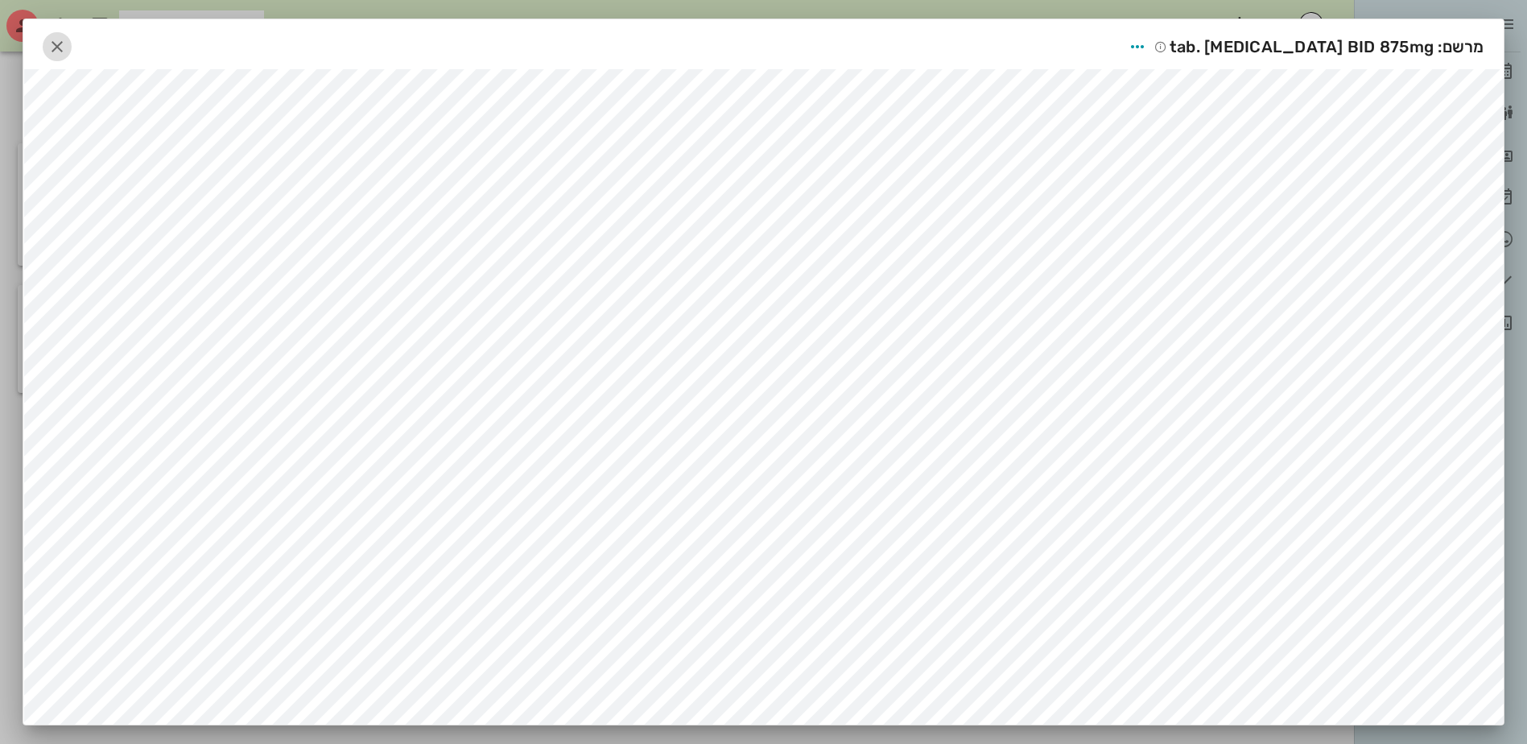
click at [67, 48] on icon "button" at bounding box center [57, 46] width 19 height 19
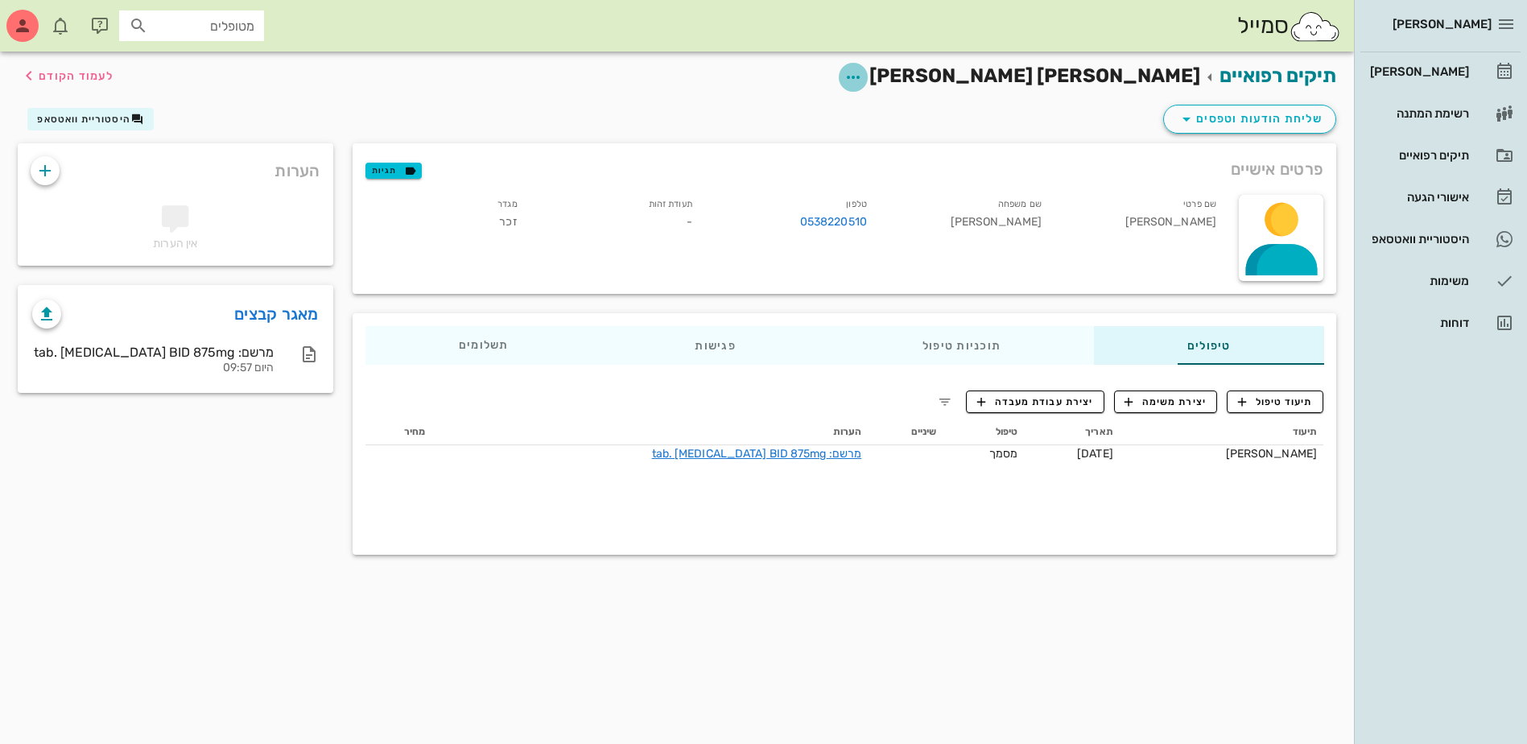
click at [863, 76] on icon "button" at bounding box center [853, 77] width 19 height 19
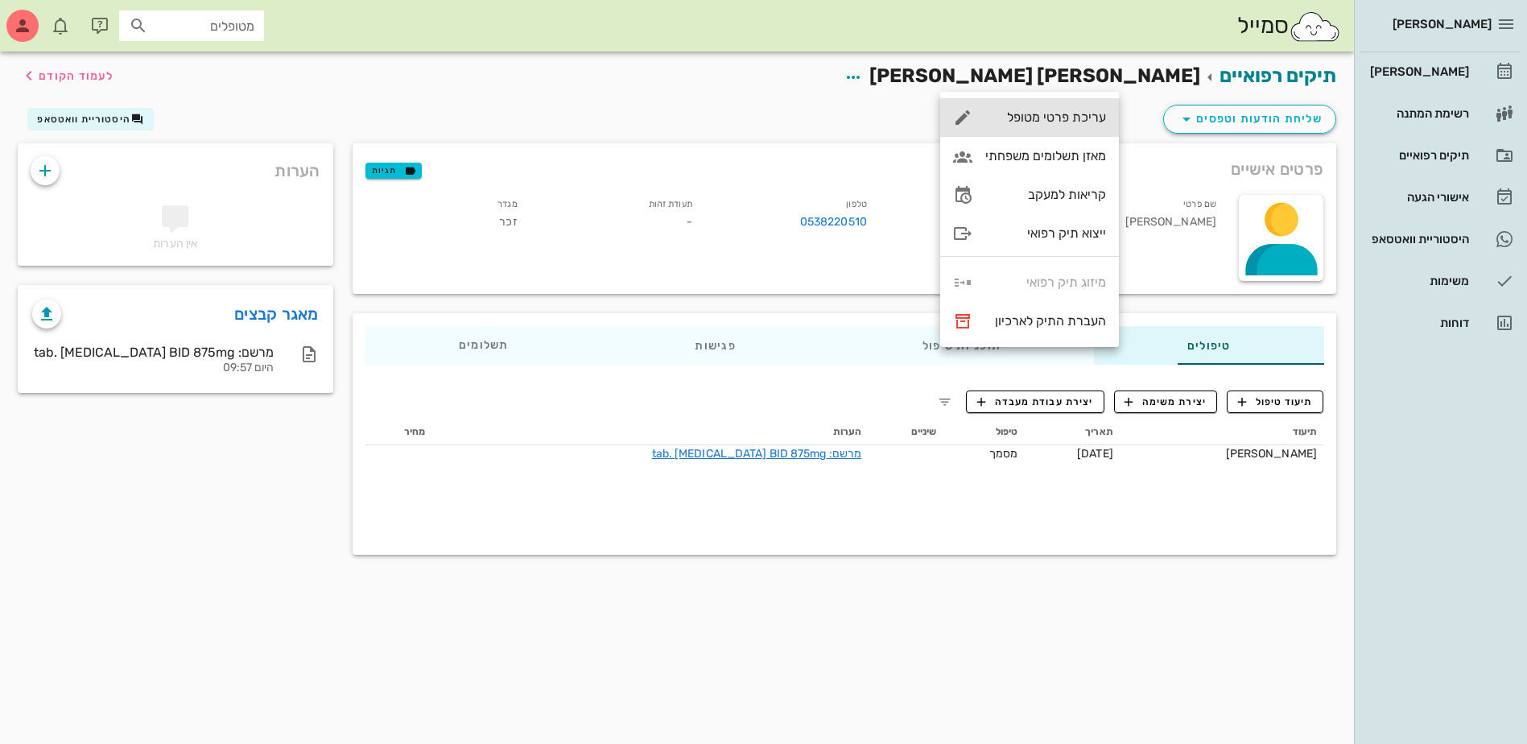
drag, startPoint x: 1074, startPoint y: 119, endPoint x: 1062, endPoint y: 126, distance: 14.1
click at [1074, 118] on div "עריכת פרטי מטופל" at bounding box center [1045, 116] width 121 height 15
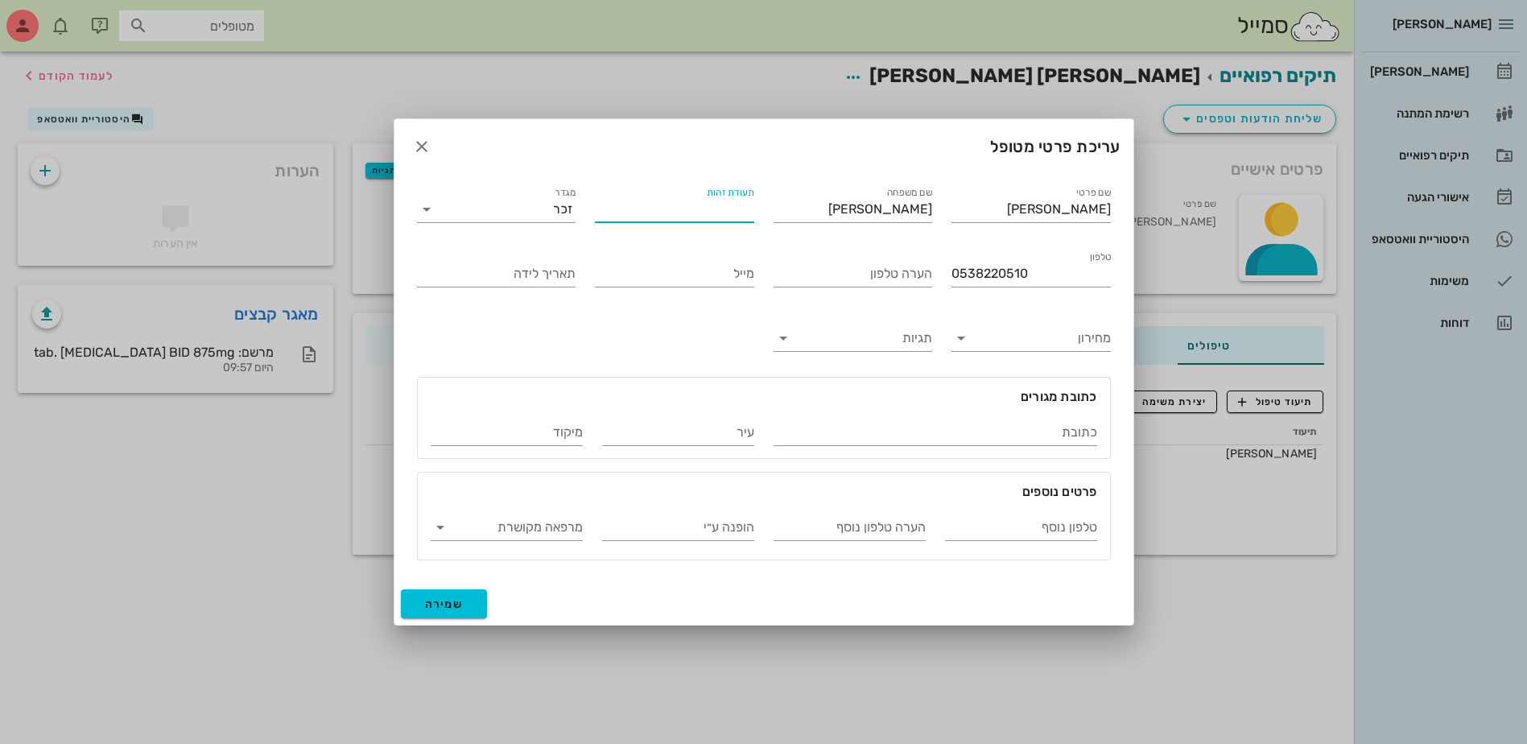
click at [706, 205] on div "תעודת זהות" at bounding box center [674, 209] width 159 height 26
type input "318553047"
click at [444, 601] on span "שמירה" at bounding box center [444, 604] width 39 height 14
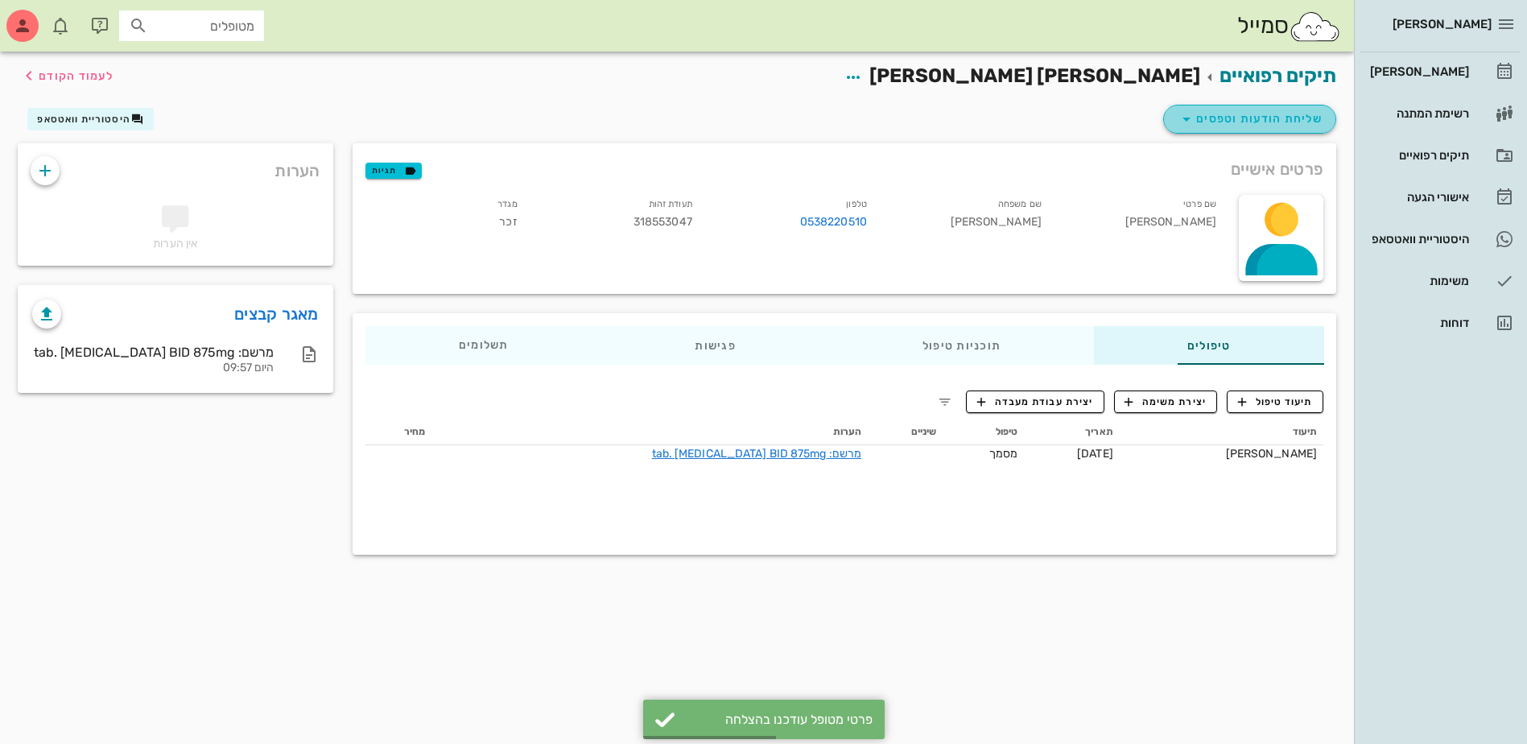
click at [1245, 111] on span "שליחת הודעות וטפסים" at bounding box center [1250, 118] width 146 height 19
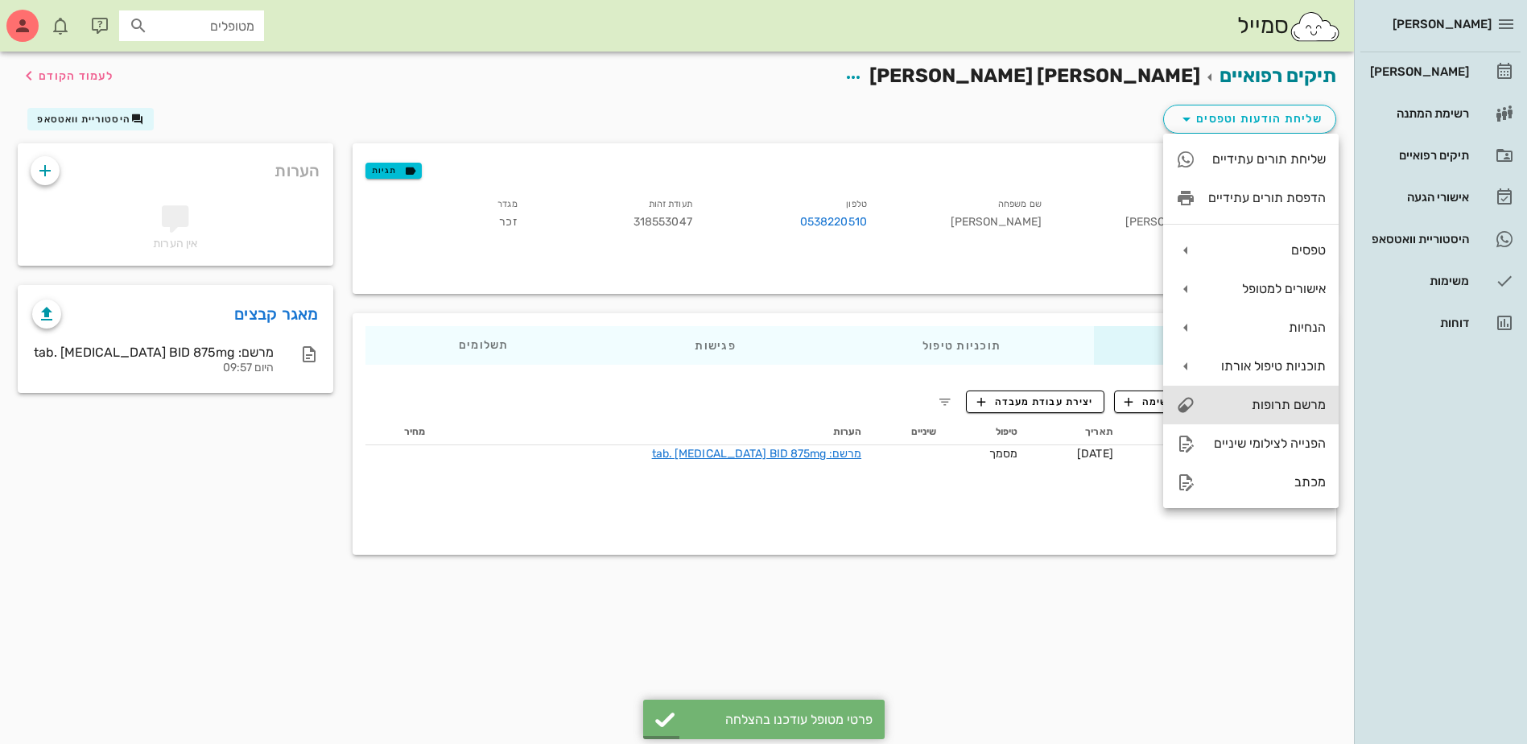
click at [1236, 413] on div "מרשם תרופות" at bounding box center [1251, 405] width 176 height 39
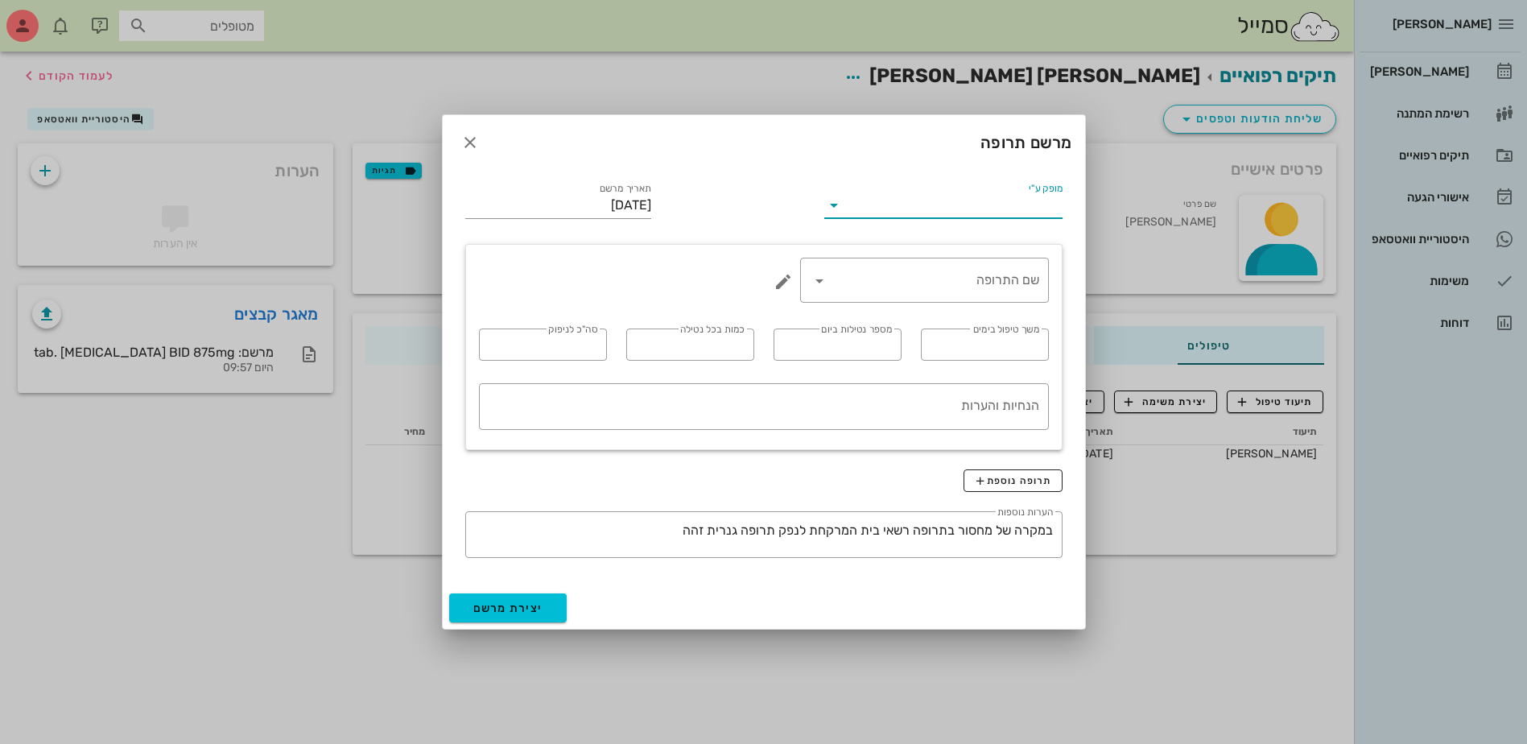
click at [956, 208] on input "מופק ע"י" at bounding box center [954, 205] width 215 height 26
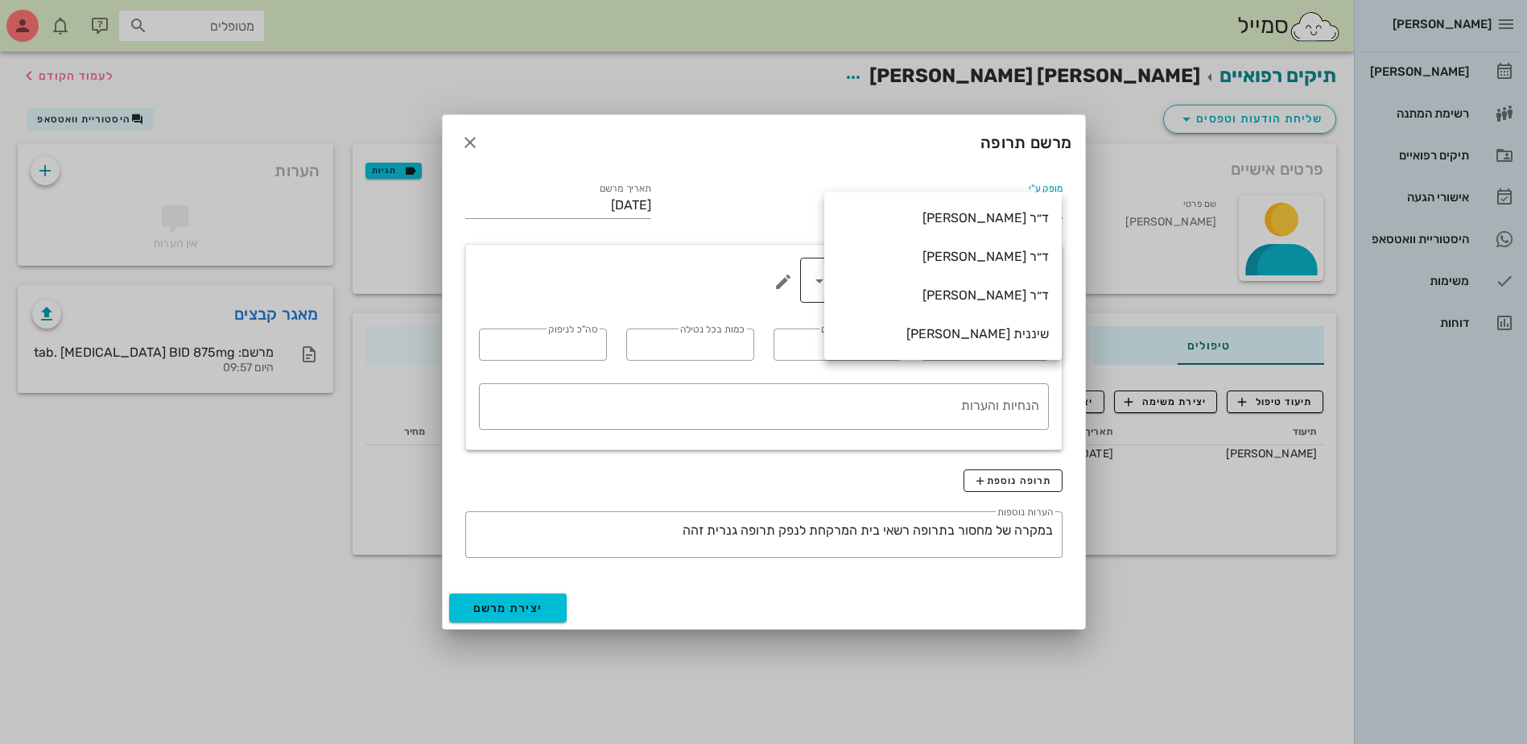
click at [951, 296] on div "ד״ר [PERSON_NAME]" at bounding box center [943, 294] width 212 height 15
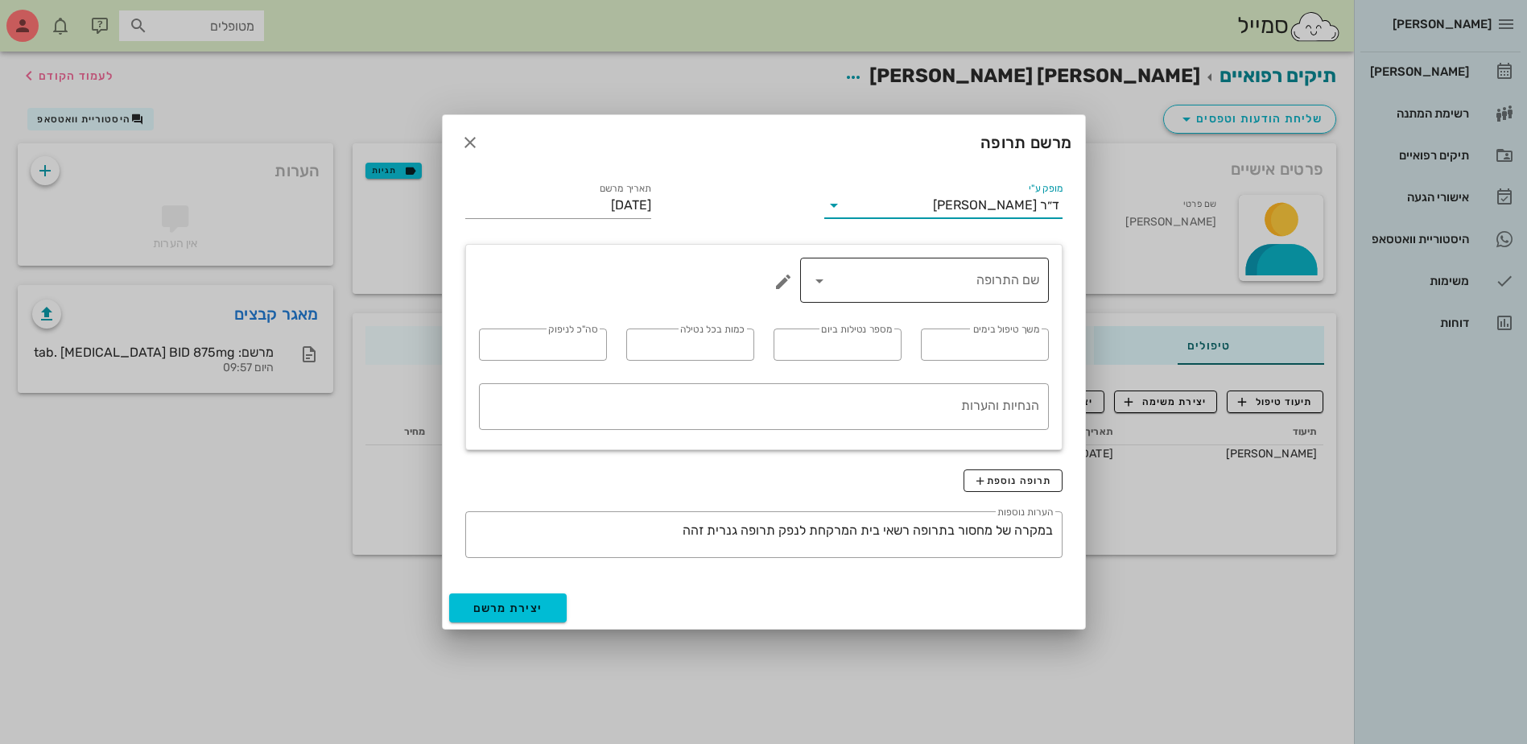
click at [932, 276] on input "שם התרופה" at bounding box center [936, 280] width 207 height 26
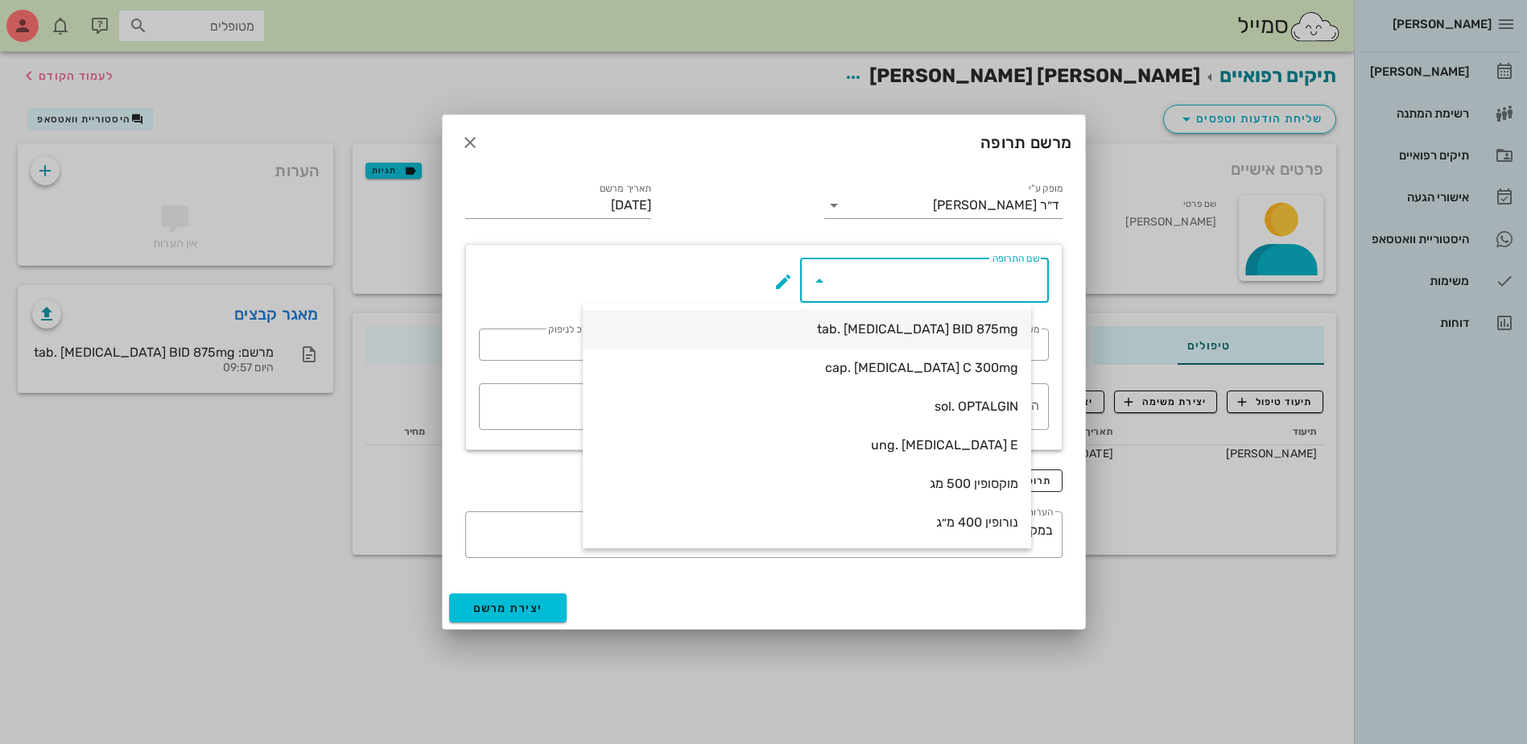
click at [969, 327] on div "tab. [MEDICAL_DATA] BID 875mg" at bounding box center [807, 328] width 423 height 15
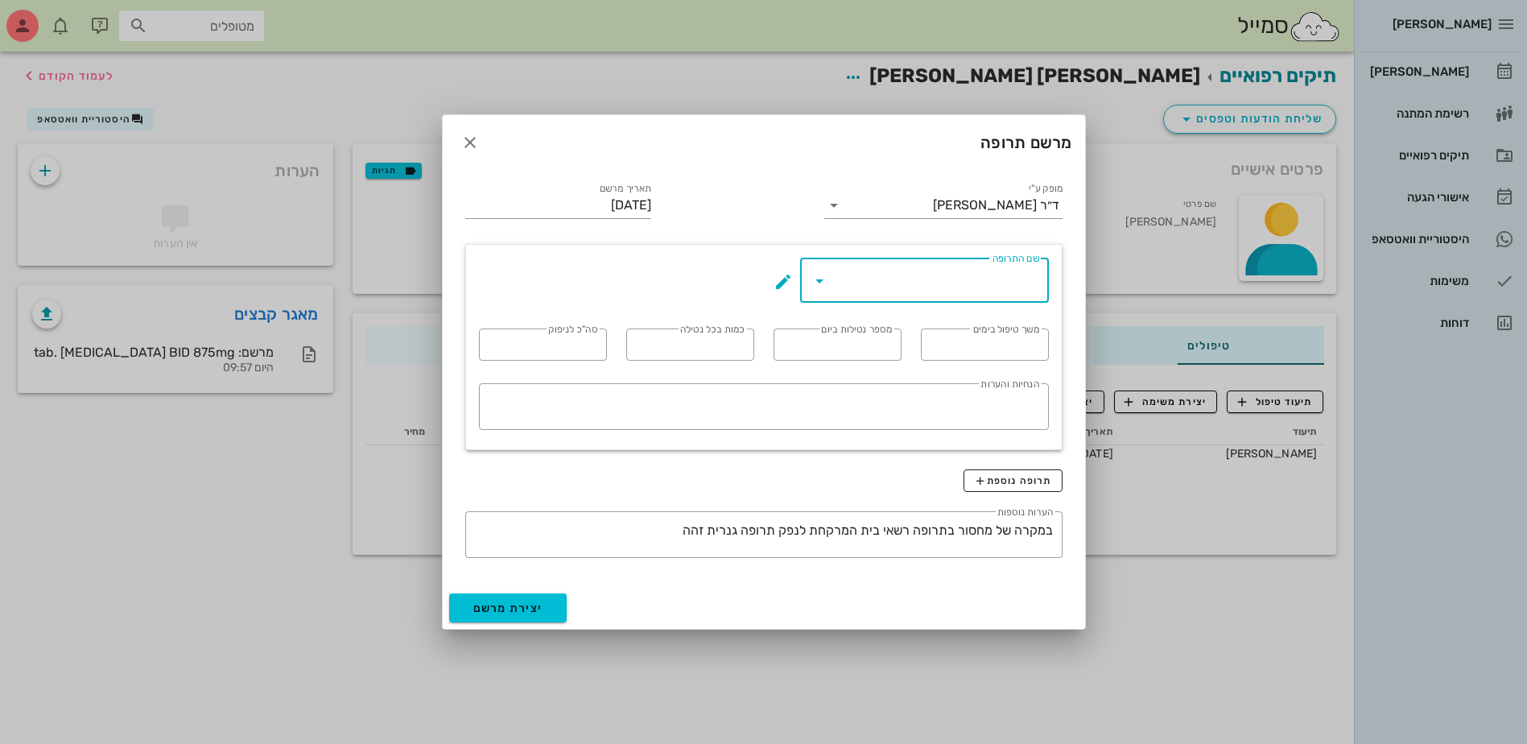
type input "tab. [MEDICAL_DATA] BID 875mg"
type input "7"
type input "2"
type input "1"
type input "14"
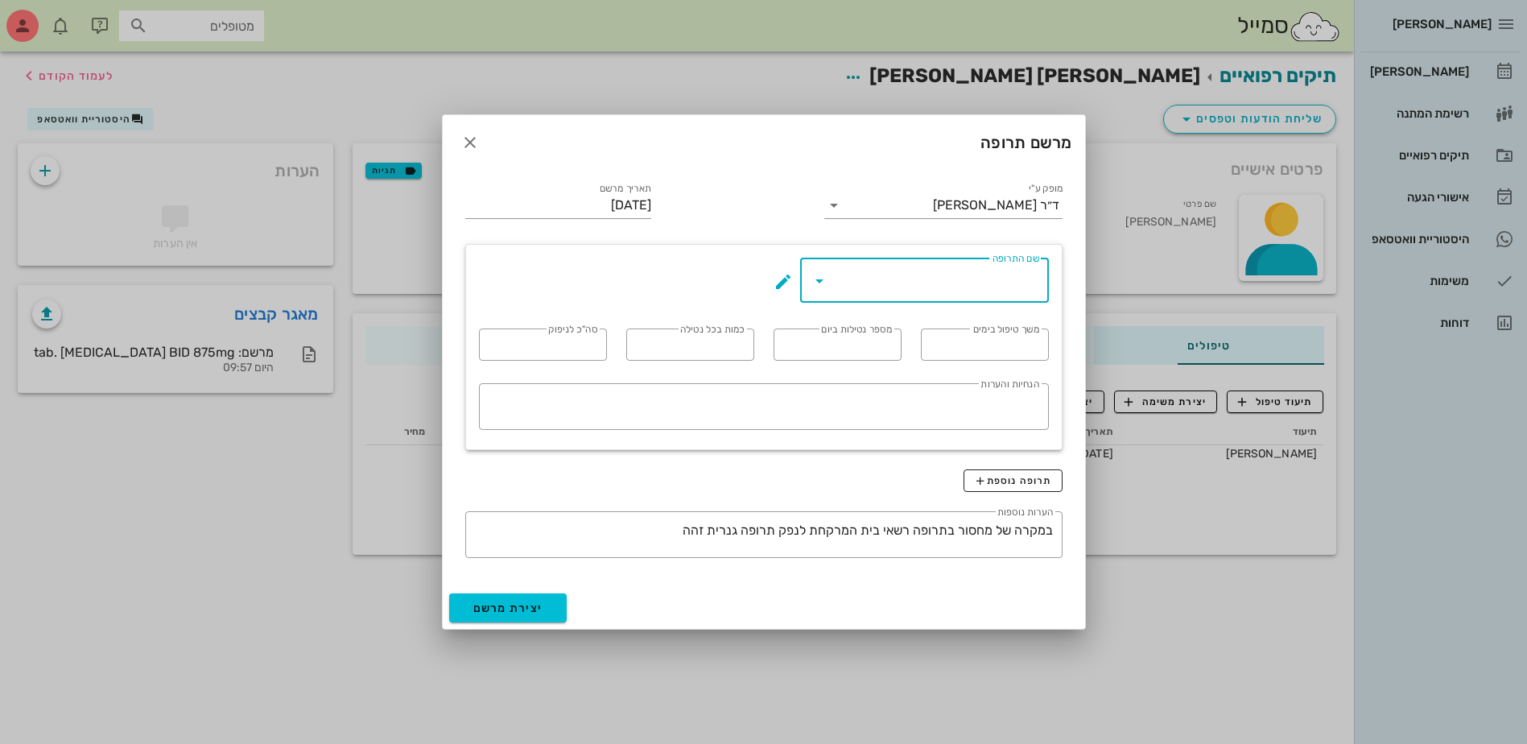
type textarea "טבליה אחת כל 12 שעות במשך 7 ימים"
click at [497, 604] on span "יצירת מרשם" at bounding box center [508, 608] width 70 height 14
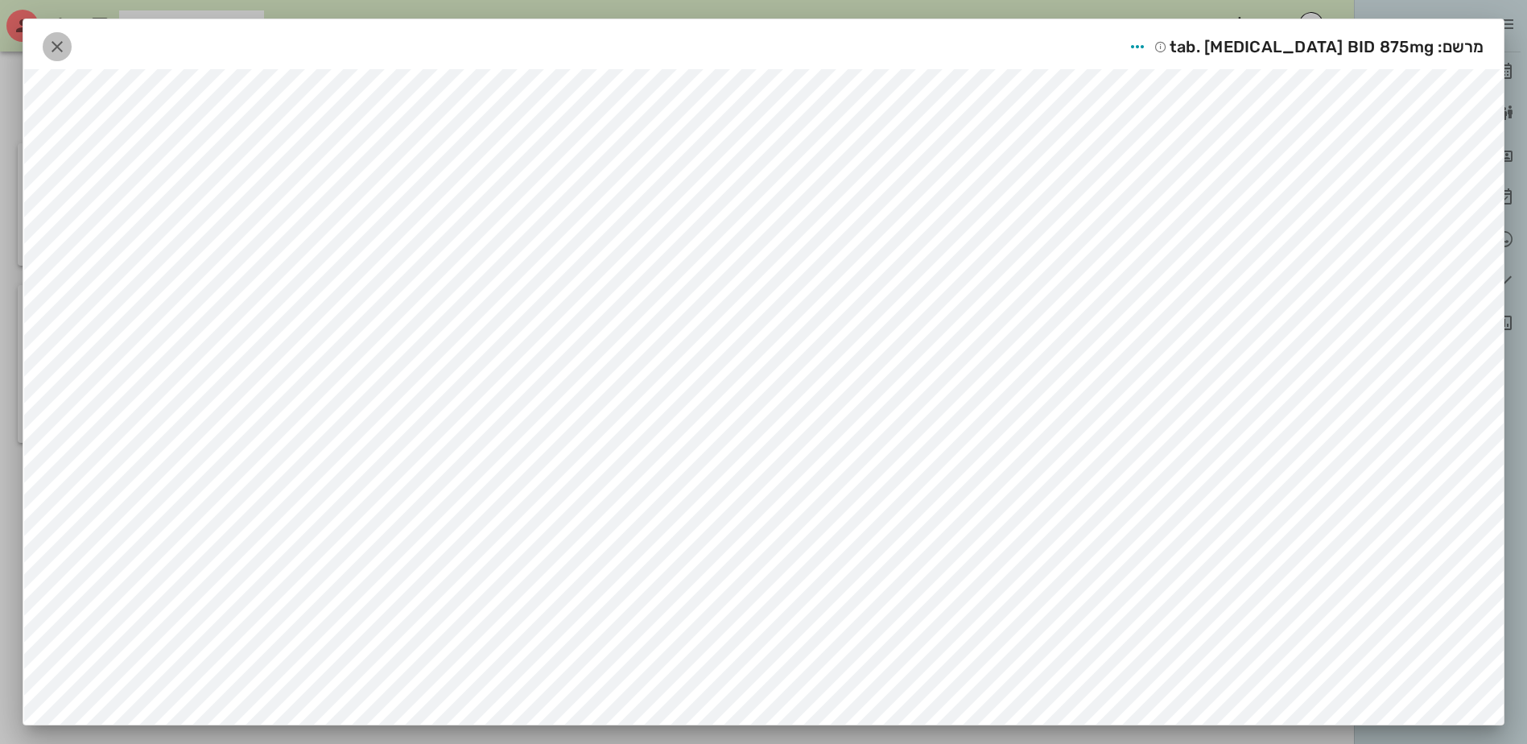
click at [67, 44] on icon "button" at bounding box center [57, 46] width 19 height 19
